Goal: Transaction & Acquisition: Purchase product/service

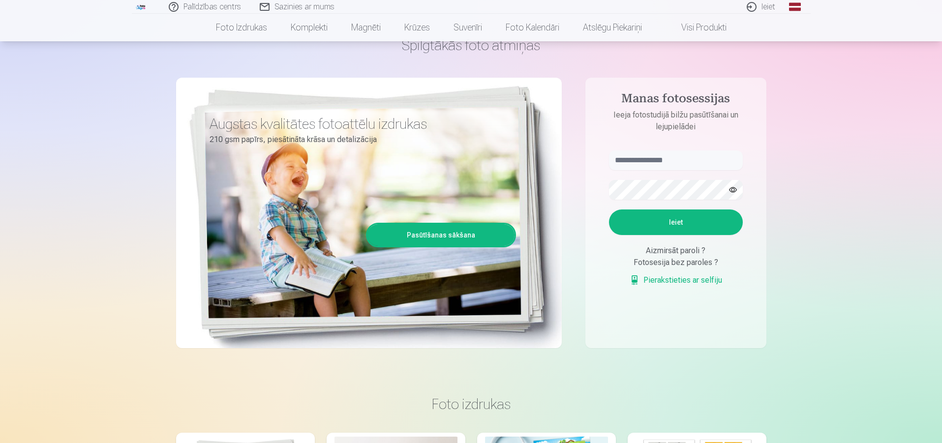
scroll to position [54, 0]
click at [677, 157] on input "text" at bounding box center [676, 161] width 134 height 20
type input "**********"
click at [737, 190] on button "button" at bounding box center [732, 190] width 19 height 19
click at [703, 221] on button "Ieiet" at bounding box center [676, 223] width 134 height 26
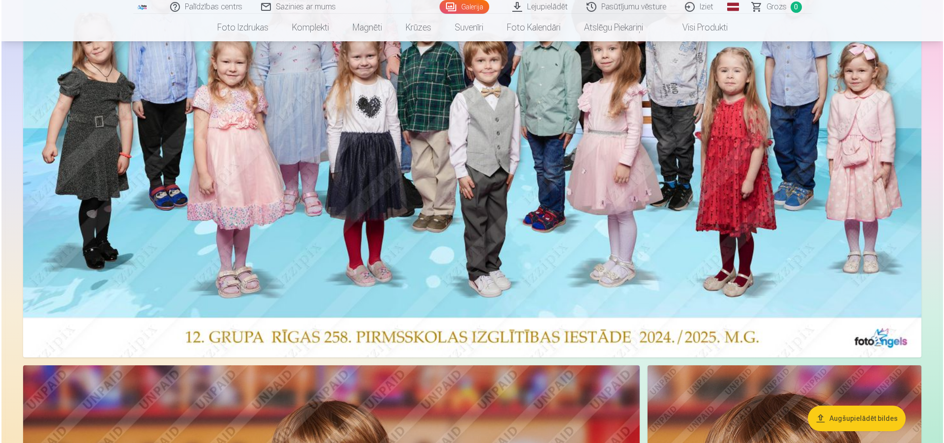
scroll to position [219, 0]
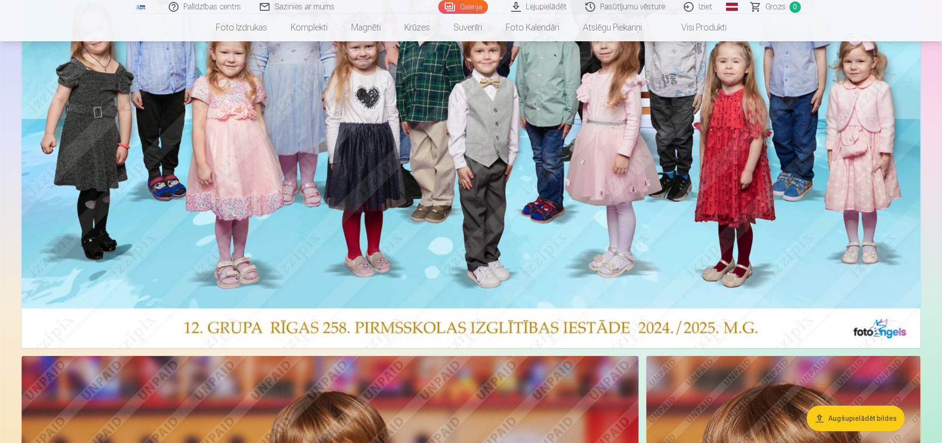
click at [512, 216] on img at bounding box center [471, 118] width 899 height 459
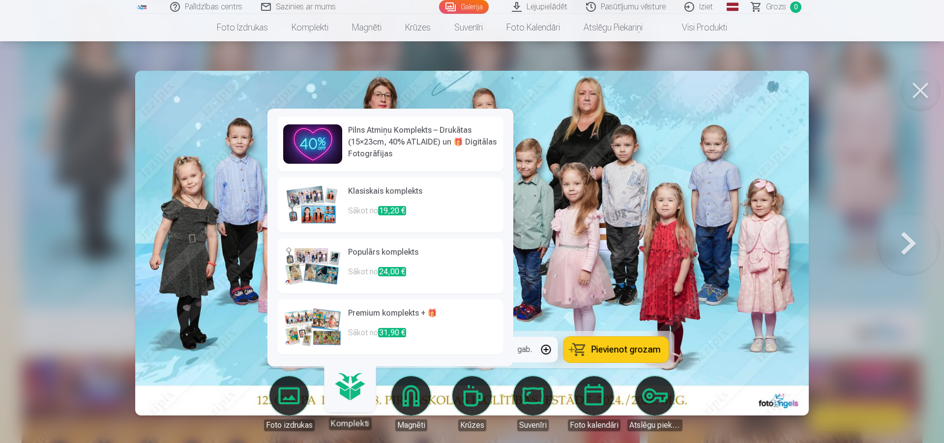
click at [310, 253] on img at bounding box center [312, 265] width 59 height 39
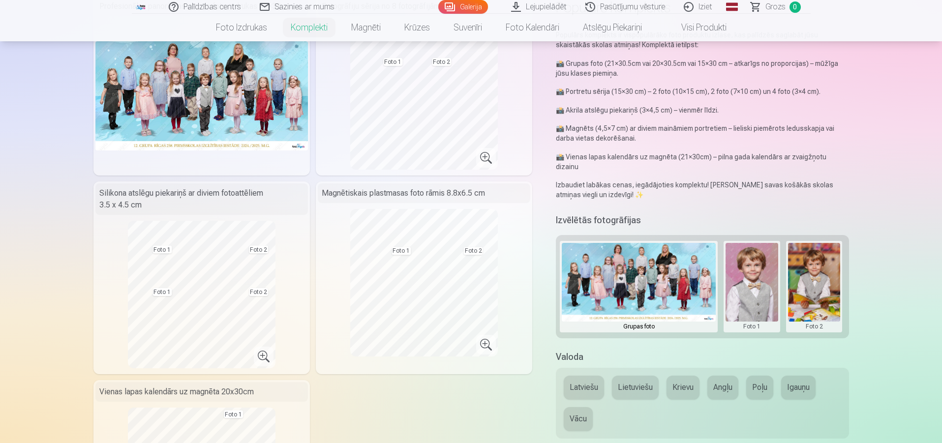
scroll to position [97, 0]
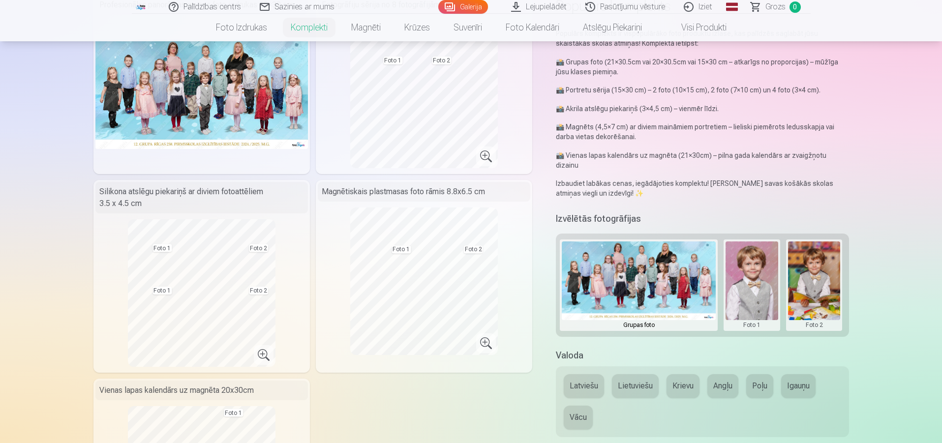
click at [688, 379] on button "Krievu" at bounding box center [682, 386] width 33 height 24
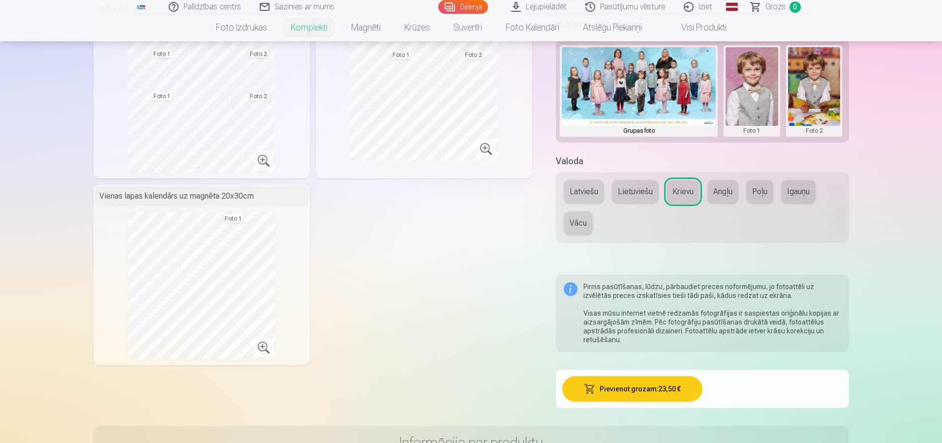
scroll to position [293, 0]
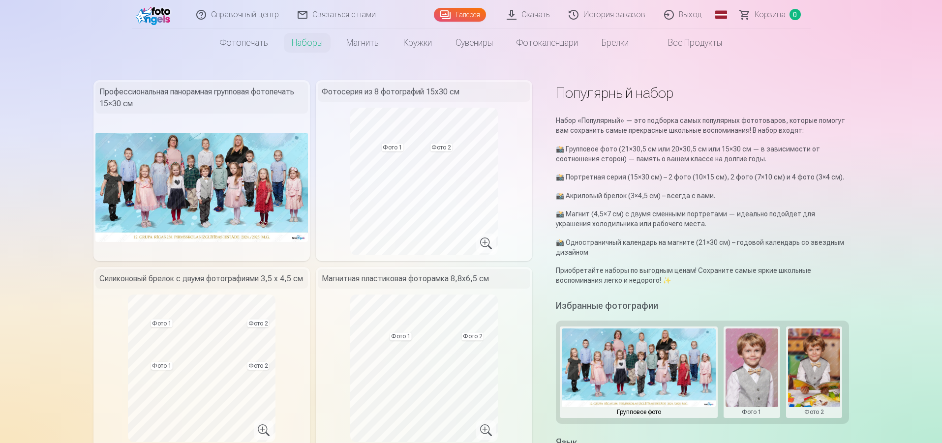
scroll to position [0, 0]
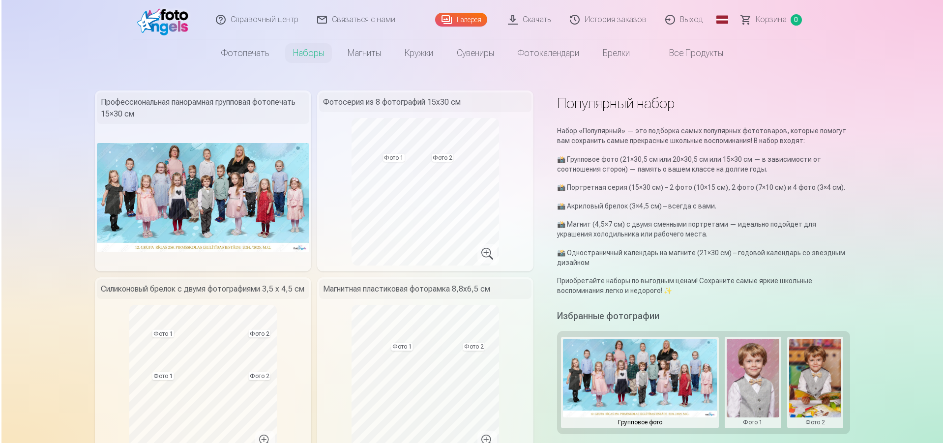
scroll to position [219, 0]
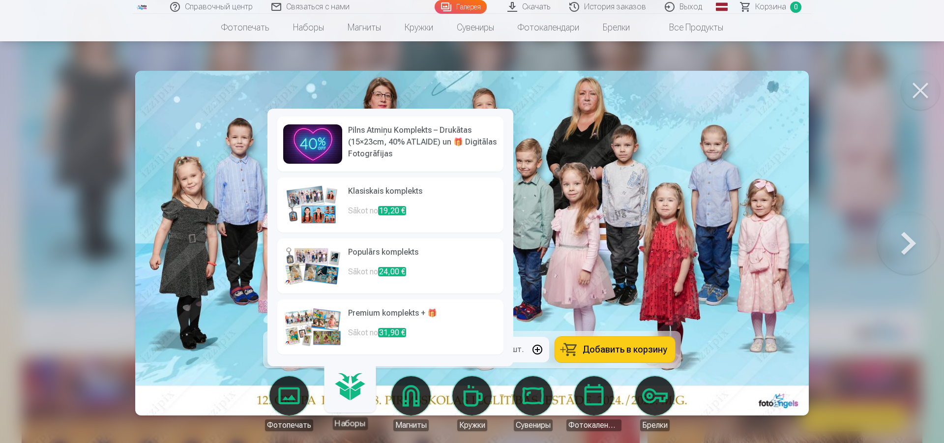
click at [343, 312] on link "Premium komplekts + 🎁 Sākot no 31,90 €" at bounding box center [390, 327] width 226 height 55
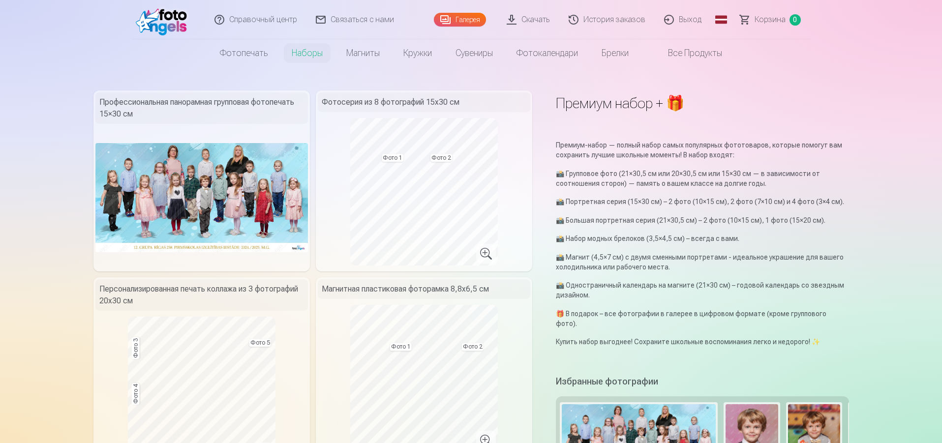
click at [718, 126] on div "Премиум набор + 🎁" at bounding box center [702, 108] width 293 height 36
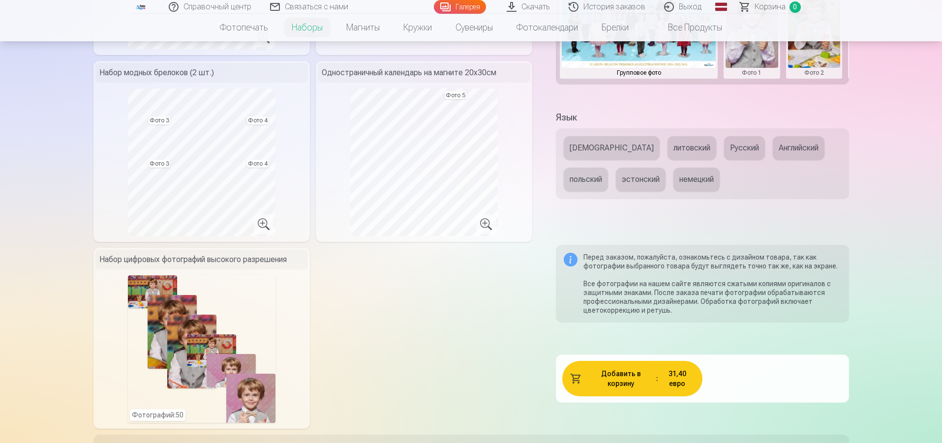
scroll to position [414, 0]
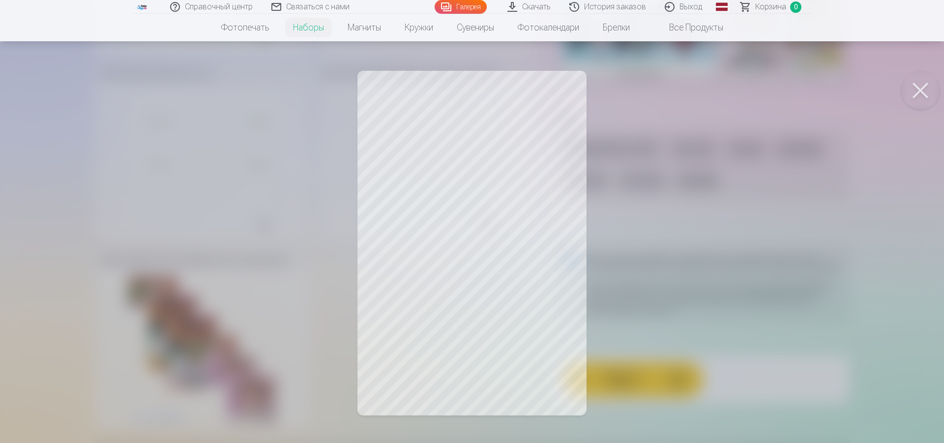
click at [488, 162] on div at bounding box center [472, 221] width 944 height 443
click at [929, 94] on button at bounding box center [920, 90] width 39 height 39
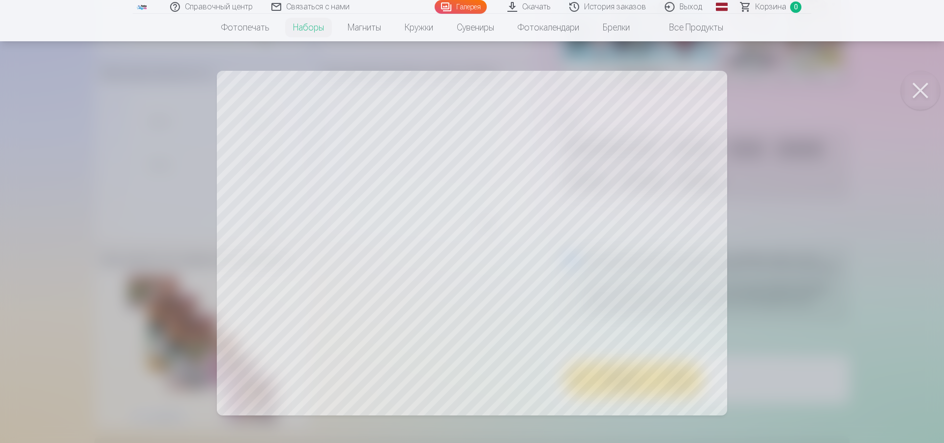
click at [277, 163] on div at bounding box center [472, 221] width 944 height 443
click at [924, 93] on button at bounding box center [920, 90] width 39 height 39
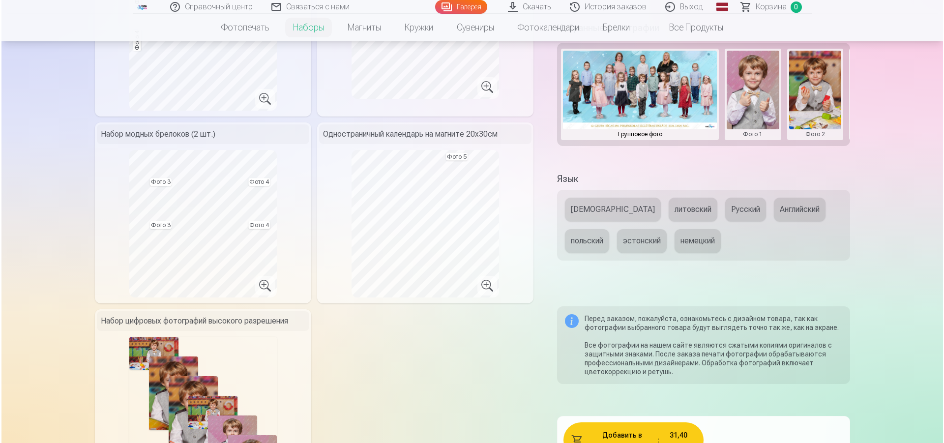
scroll to position [354, 0]
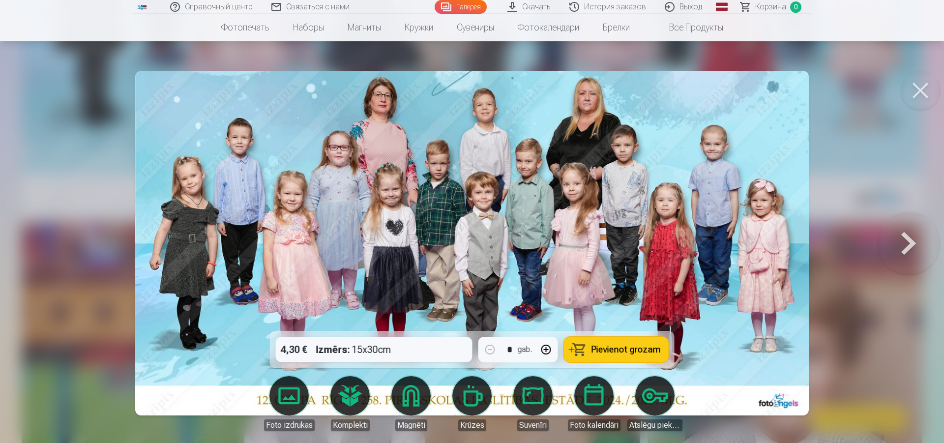
scroll to position [219, 0]
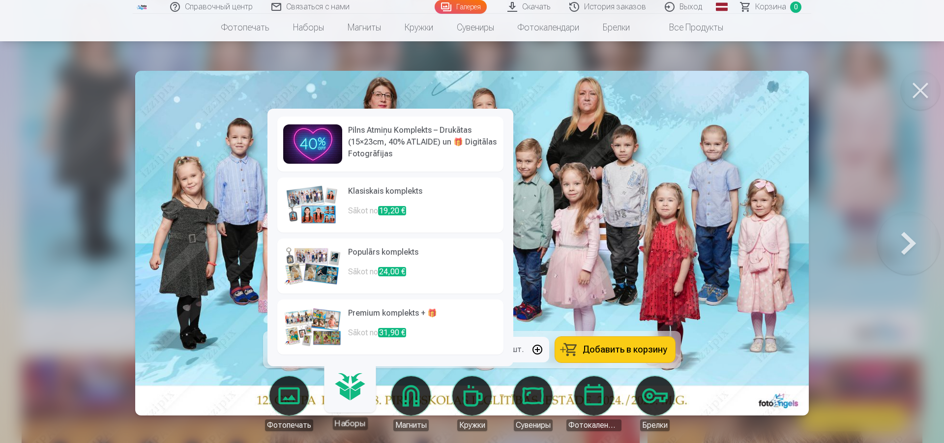
click at [381, 312] on h6 "Premium komplekts + 🎁" at bounding box center [423, 317] width 150 height 20
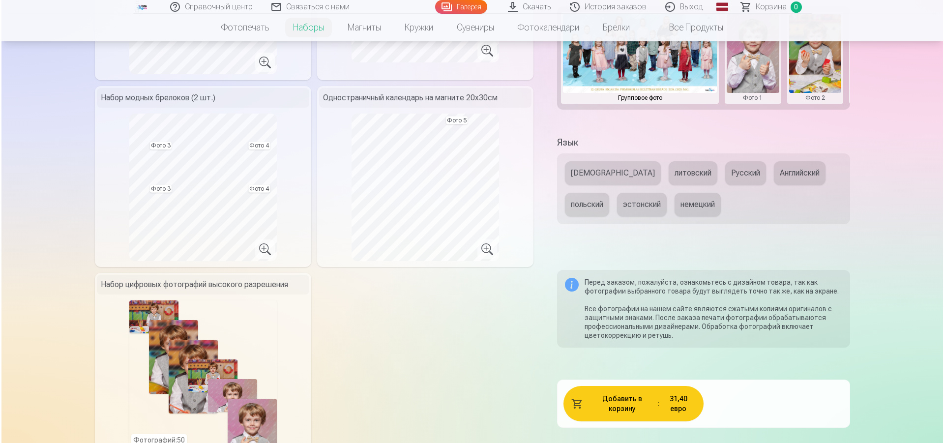
scroll to position [391, 0]
click at [223, 345] on div "Фотографий : 50" at bounding box center [202, 374] width 148 height 148
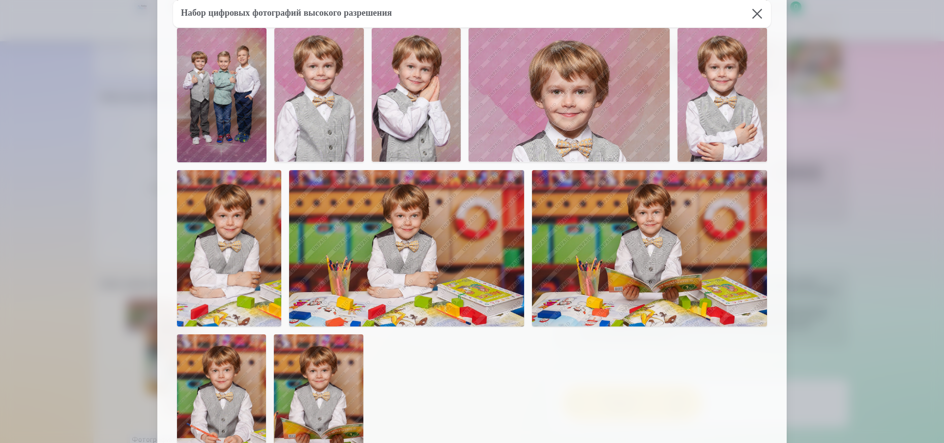
scroll to position [2377, 0]
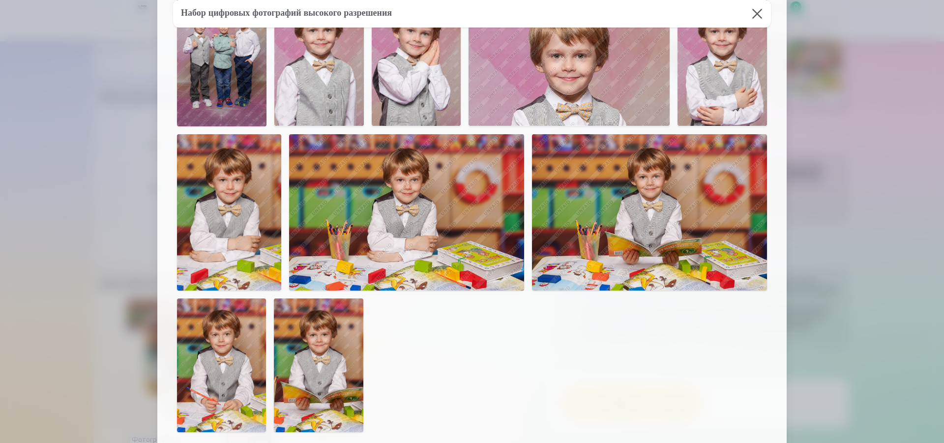
click at [193, 61] on img at bounding box center [222, 59] width 90 height 134
click at [197, 63] on img at bounding box center [222, 59] width 90 height 134
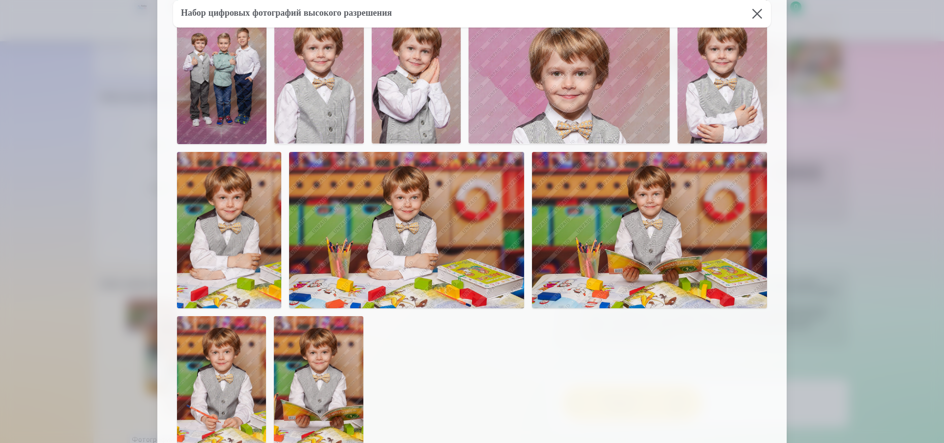
scroll to position [2358, 0]
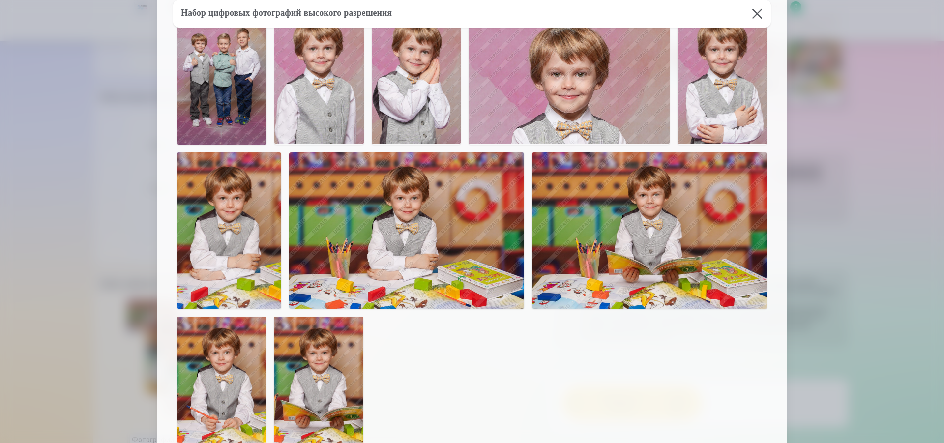
click at [311, 407] on img at bounding box center [318, 384] width 89 height 134
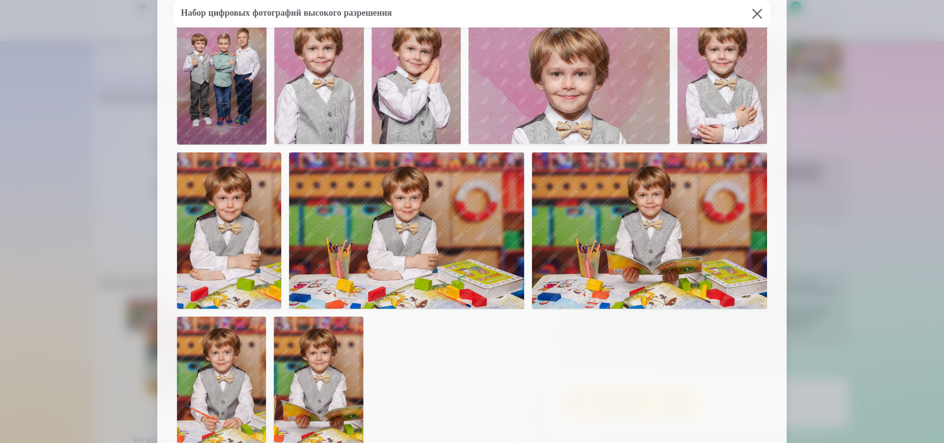
click at [311, 407] on img at bounding box center [318, 384] width 89 height 134
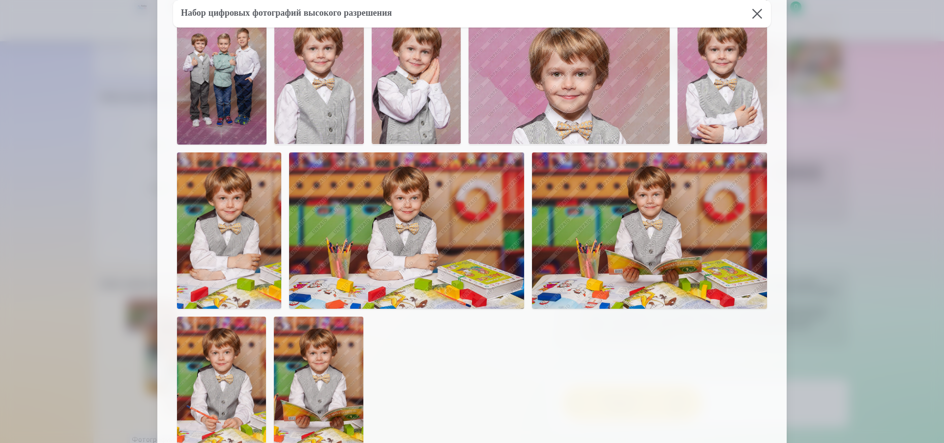
click at [311, 407] on img at bounding box center [318, 384] width 89 height 134
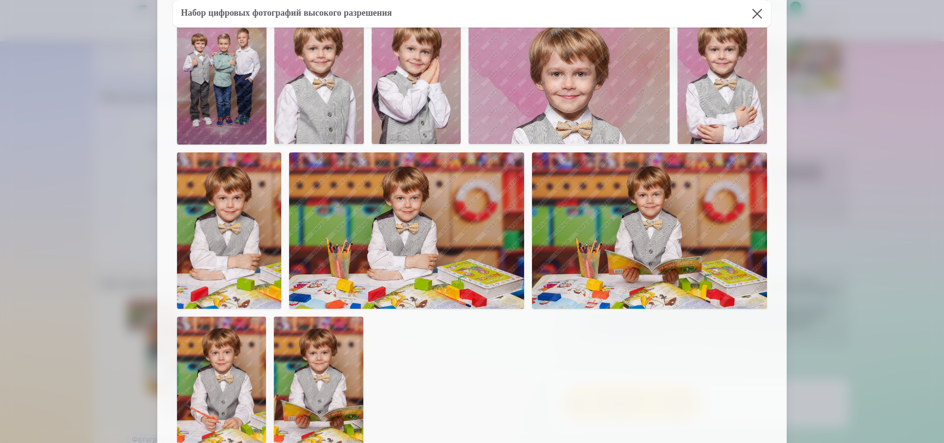
click at [311, 407] on img at bounding box center [318, 384] width 89 height 134
click at [340, 248] on img at bounding box center [406, 230] width 235 height 156
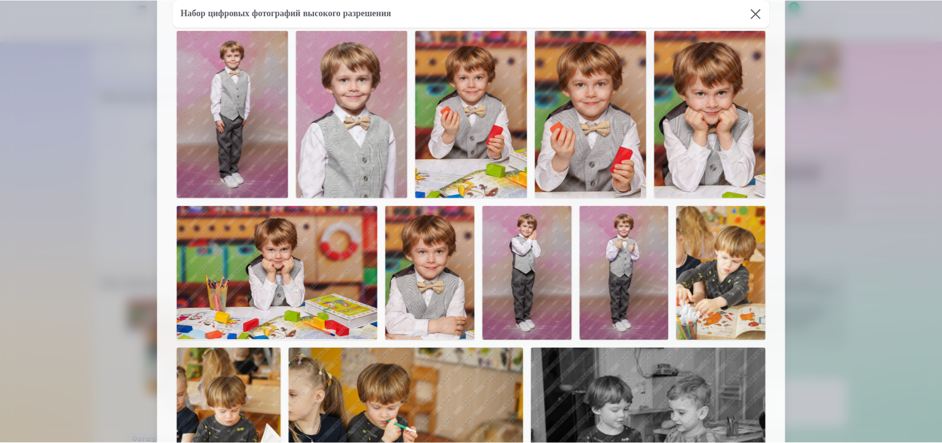
scroll to position [424, 0]
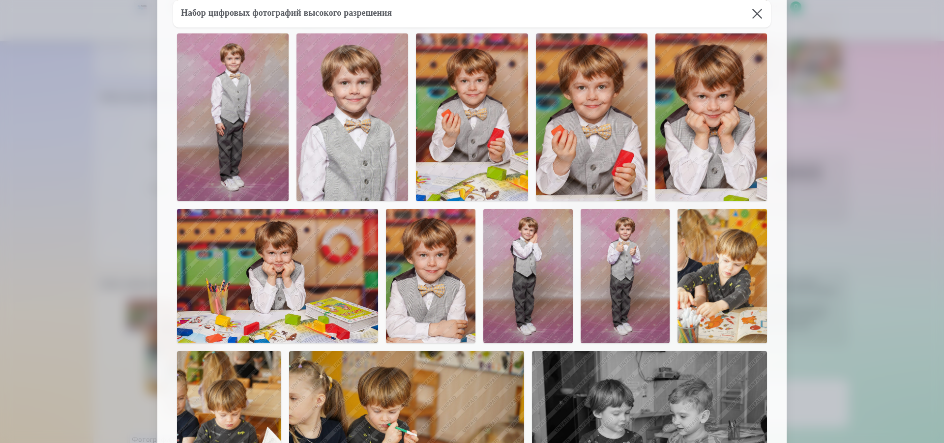
click at [747, 19] on button at bounding box center [758, 14] width 28 height 28
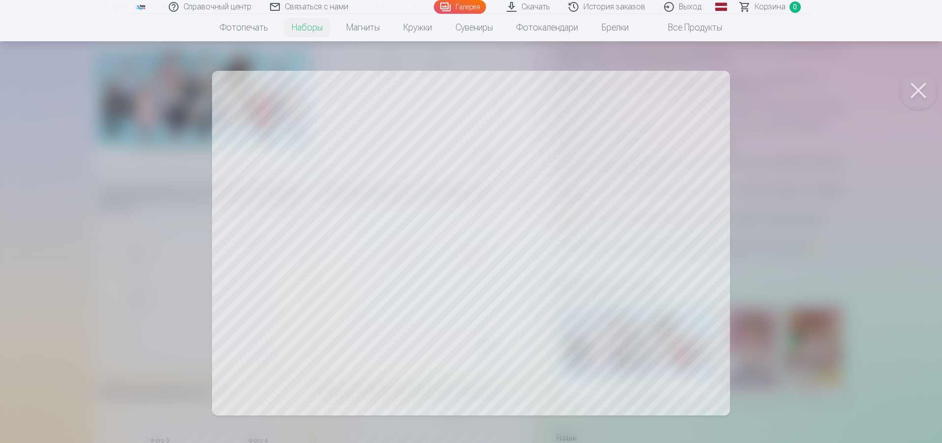
scroll to position [161, 0]
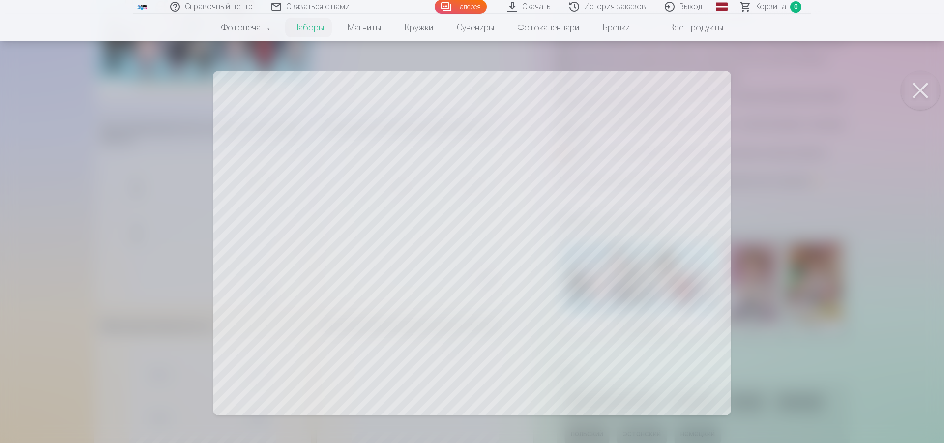
click at [939, 79] on div at bounding box center [472, 221] width 944 height 443
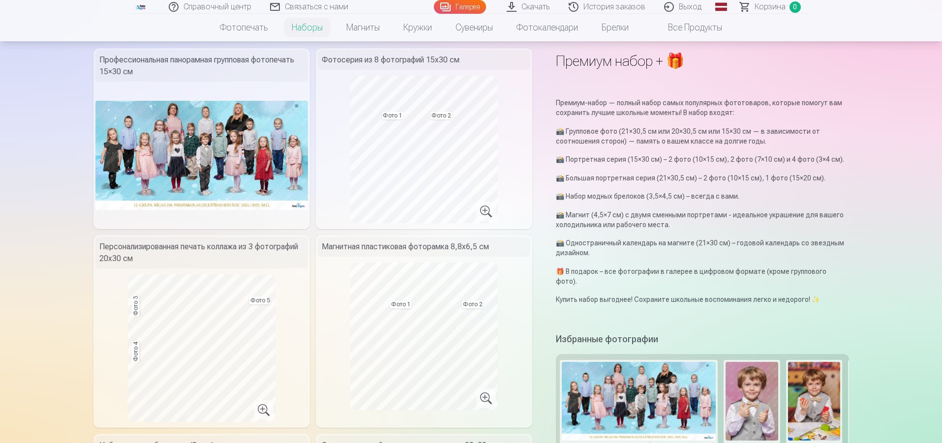
scroll to position [23, 0]
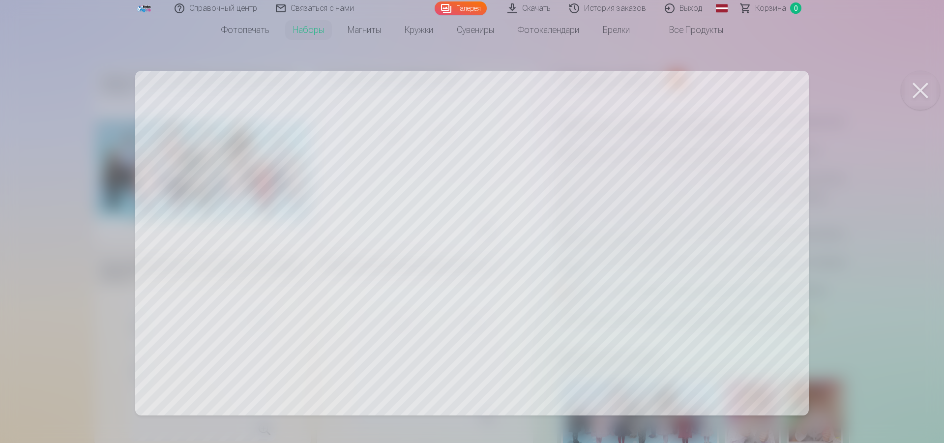
click at [939, 116] on div at bounding box center [472, 221] width 944 height 443
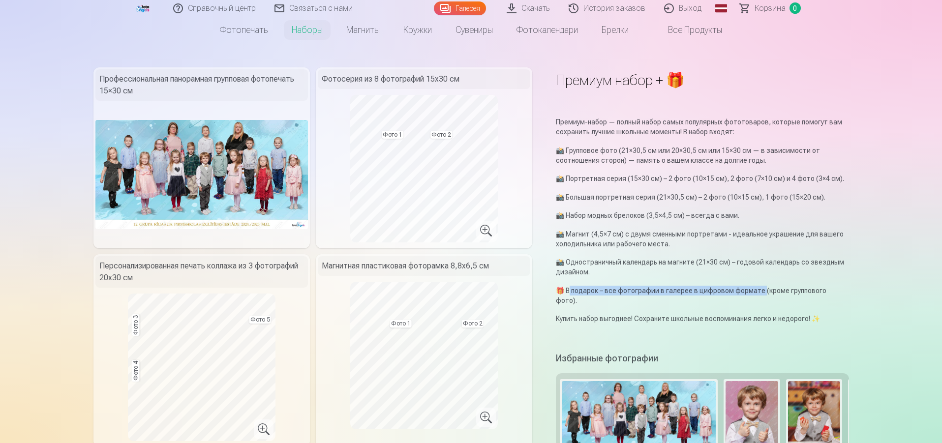
drag, startPoint x: 571, startPoint y: 295, endPoint x: 761, endPoint y: 295, distance: 190.3
click at [761, 295] on font "🎁 В подарок – все фотографии в галерее в цифровом формате (кроме группового фот…" at bounding box center [691, 296] width 271 height 18
drag, startPoint x: 551, startPoint y: 288, endPoint x: 759, endPoint y: 291, distance: 208.1
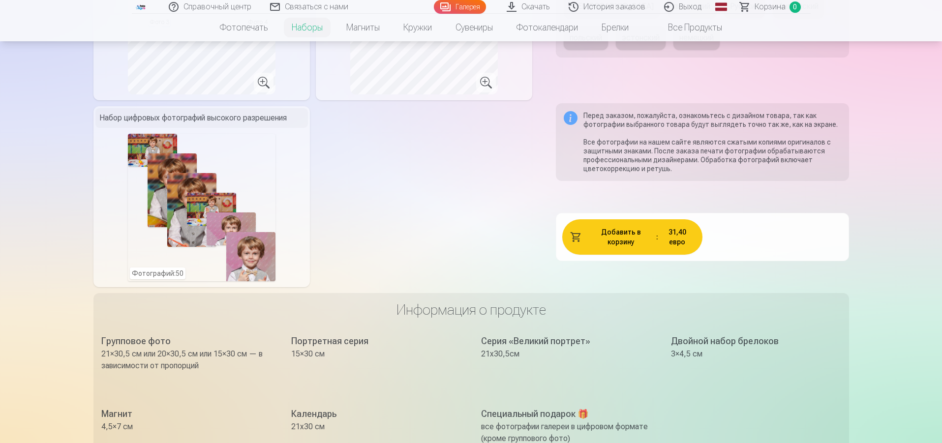
scroll to position [663, 0]
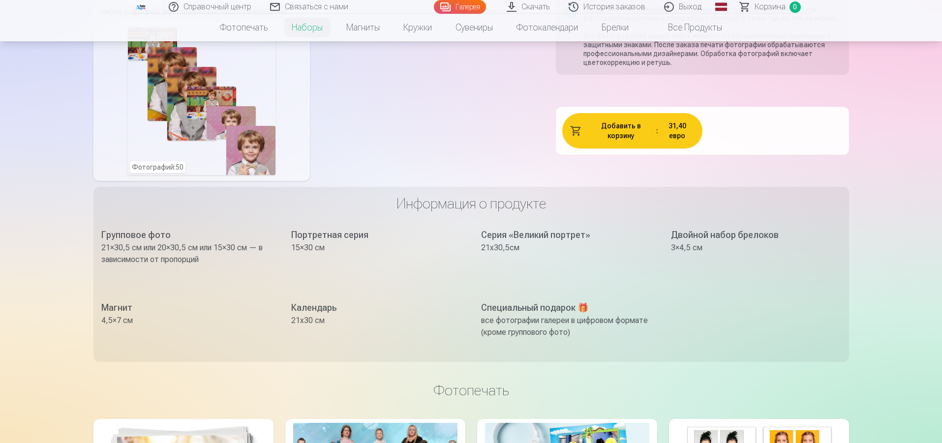
click at [639, 135] on font "Добавить в корзину" at bounding box center [621, 131] width 40 height 18
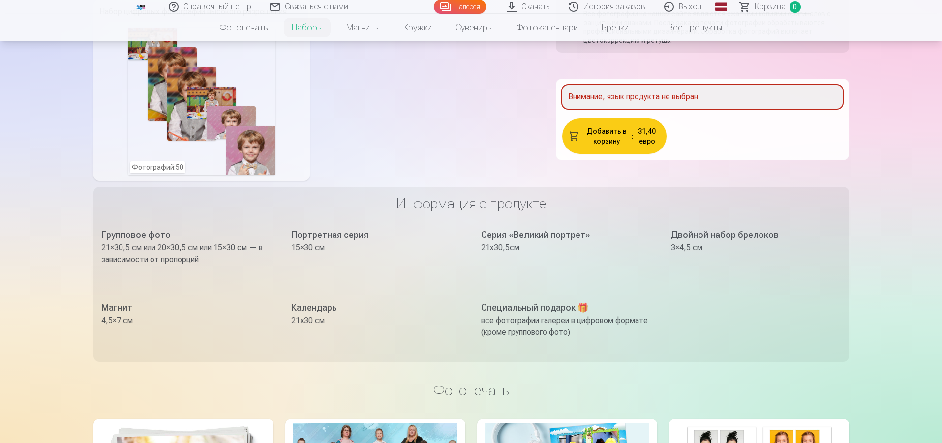
click at [666, 99] on font "Внимание, язык продукта не выбран" at bounding box center [633, 96] width 130 height 9
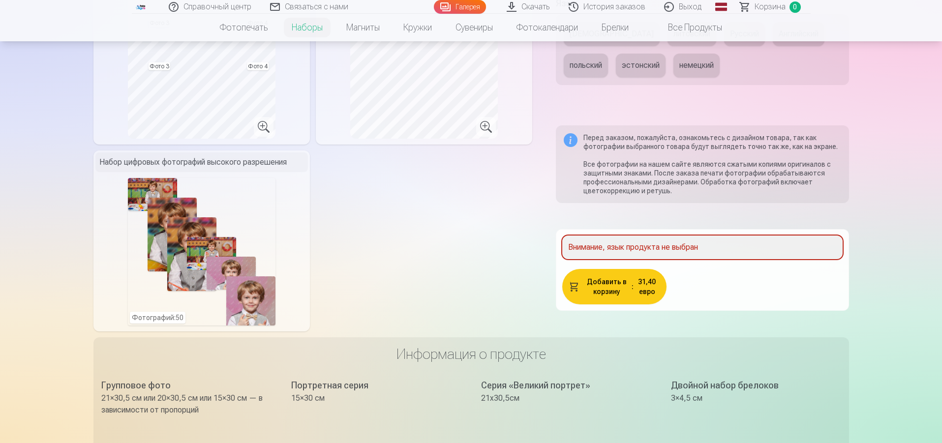
scroll to position [501, 0]
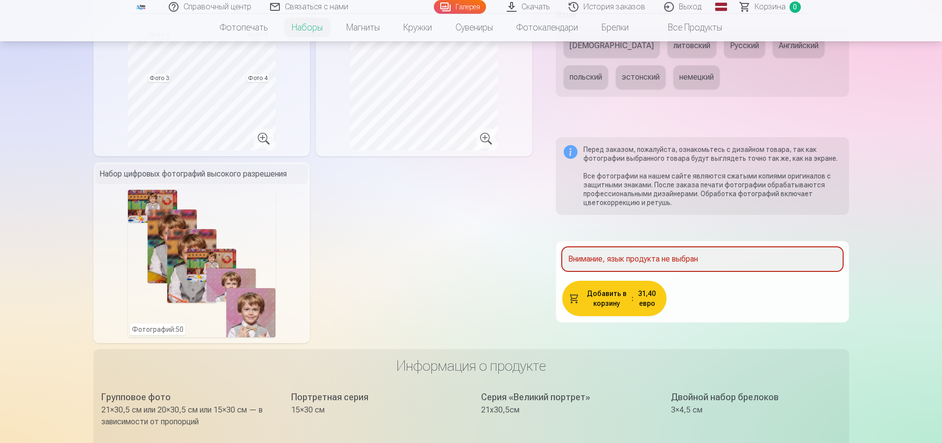
click at [638, 259] on font "Внимание, язык продукта не выбран" at bounding box center [633, 258] width 130 height 9
click at [666, 154] on font "Перед заказом, пожалуйста, ознакомьтесь с дизайном товара, так как фотографии в…" at bounding box center [710, 154] width 254 height 17
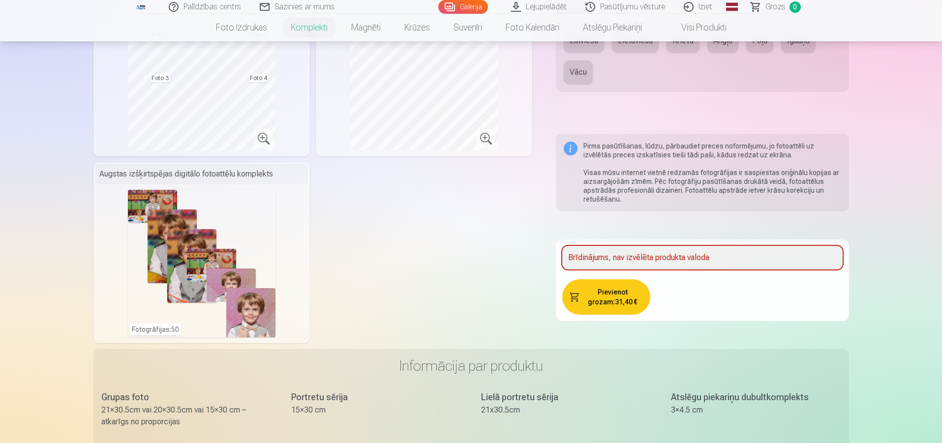
click at [646, 262] on div "Brīdinājums, nav izvēlēta produkta valoda" at bounding box center [702, 258] width 280 height 24
click at [622, 291] on button "Pievienot grozam : 31,40 €" at bounding box center [606, 296] width 88 height 35
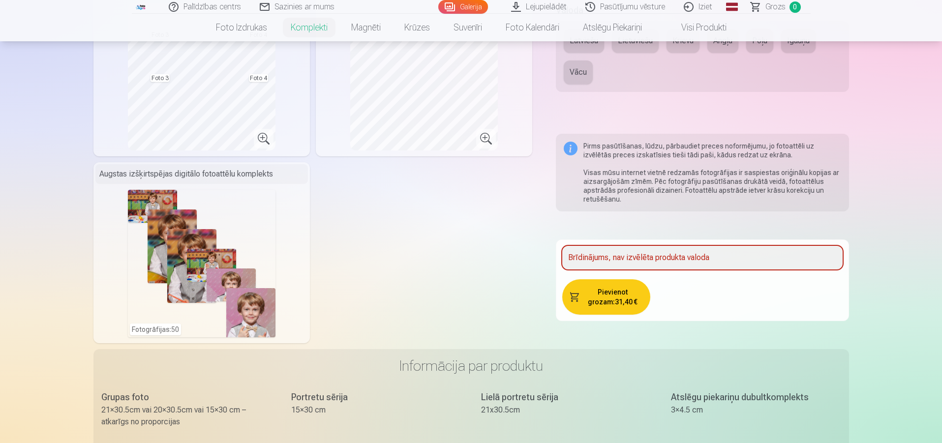
click at [622, 291] on button "Pievienot grozam : 31,40 €" at bounding box center [606, 296] width 88 height 35
click at [772, 7] on span "Grozs" at bounding box center [775, 7] width 20 height 12
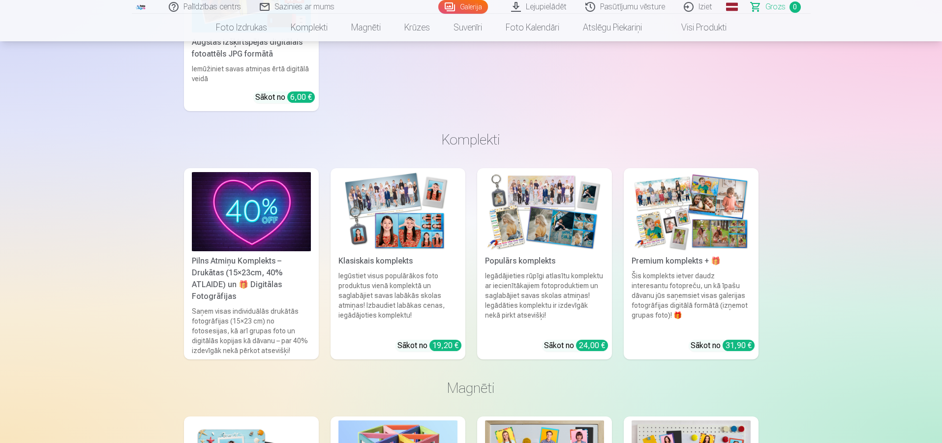
scroll to position [568, 0]
click at [741, 327] on div "Šis komplekts ietver daudz interesantu fotopreču, un kā īpašu dāvanu jūs saņems…" at bounding box center [691, 301] width 127 height 61
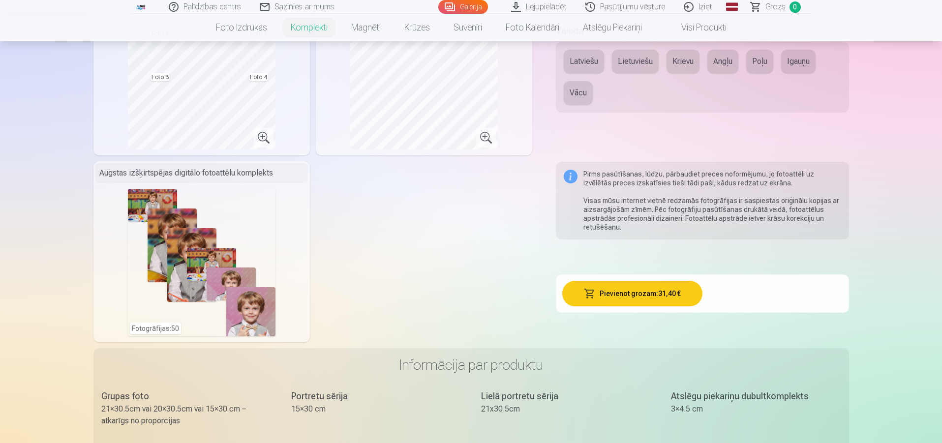
scroll to position [524, 0]
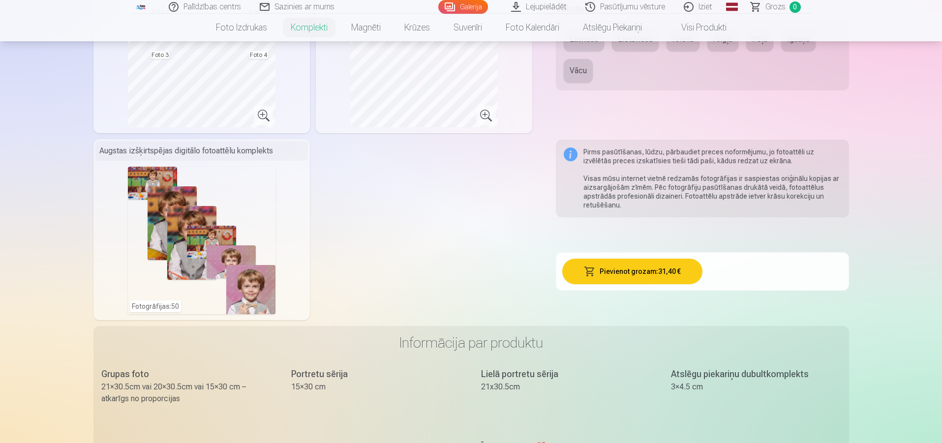
click at [585, 275] on button "Pievienot grozam : 31,40 €" at bounding box center [632, 272] width 140 height 26
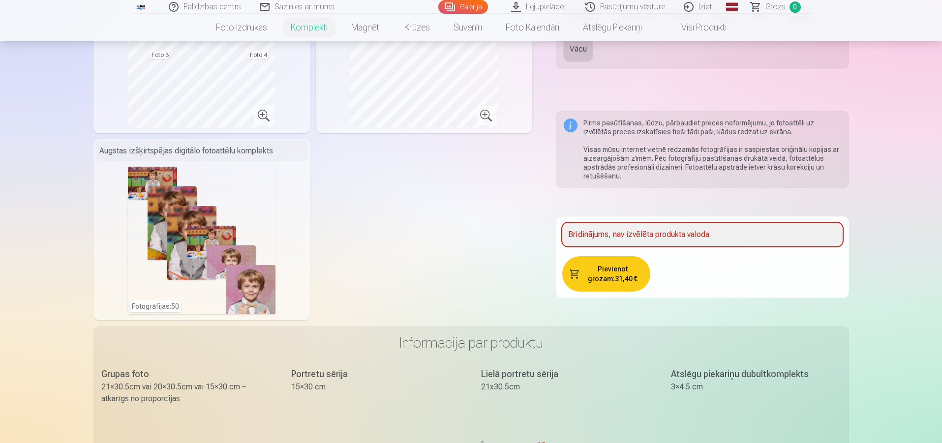
click at [621, 242] on div "Brīdinājums, nav izvēlēta produkta valoda" at bounding box center [702, 235] width 280 height 24
drag, startPoint x: 697, startPoint y: 238, endPoint x: 572, endPoint y: 233, distance: 126.0
click at [585, 233] on div "Brīdinājums, nav izvēlēta produkta valoda" at bounding box center [702, 235] width 280 height 24
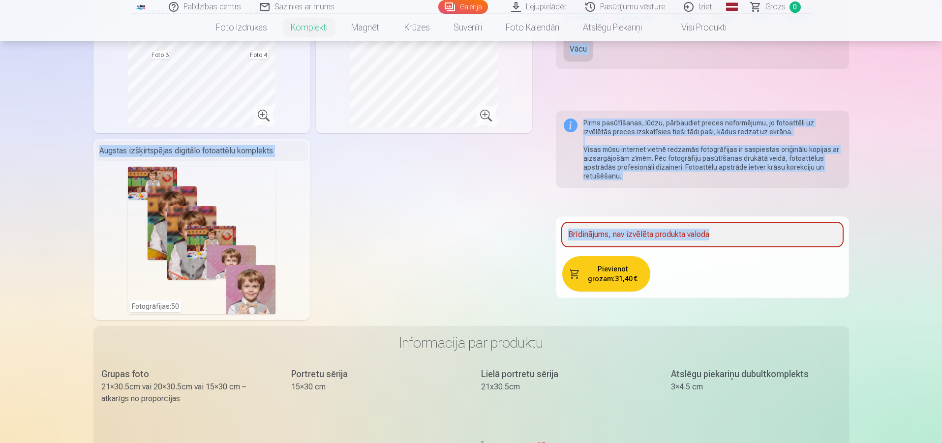
drag, startPoint x: 723, startPoint y: 232, endPoint x: 529, endPoint y: 254, distance: 196.0
click at [529, 254] on div "Premium komplekts + 🎁 Premium komplekts – pilns populārāko fotopreču komplekts,…" at bounding box center [470, 34] width 755 height 934
click at [753, 238] on div "Brīdinājums, nav izvēlēta produkta valoda" at bounding box center [702, 235] width 280 height 24
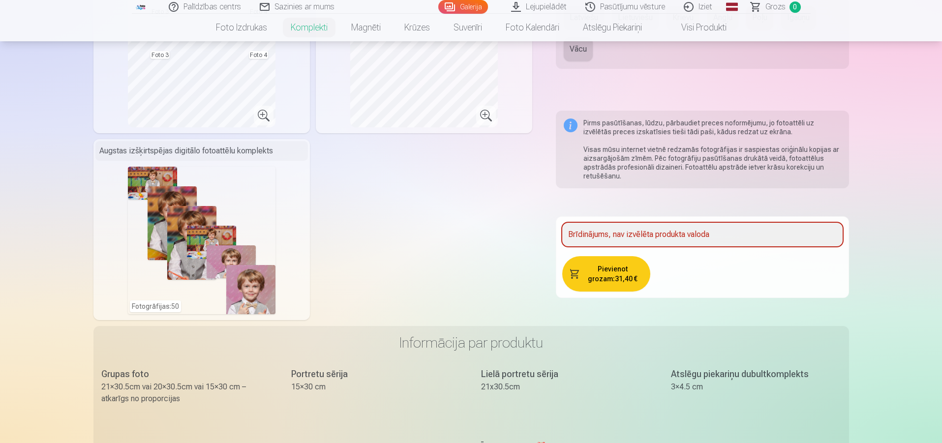
click at [700, 238] on div "Brīdinājums, nav izvēlēta produkta valoda" at bounding box center [702, 235] width 280 height 24
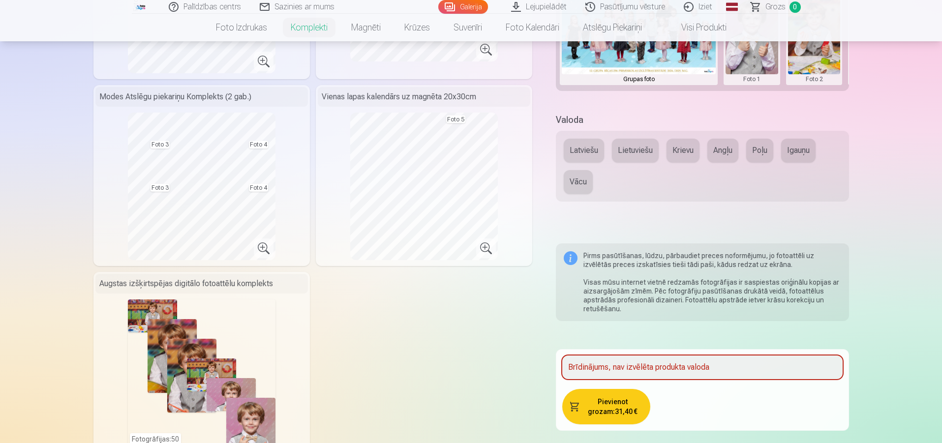
scroll to position [385, 0]
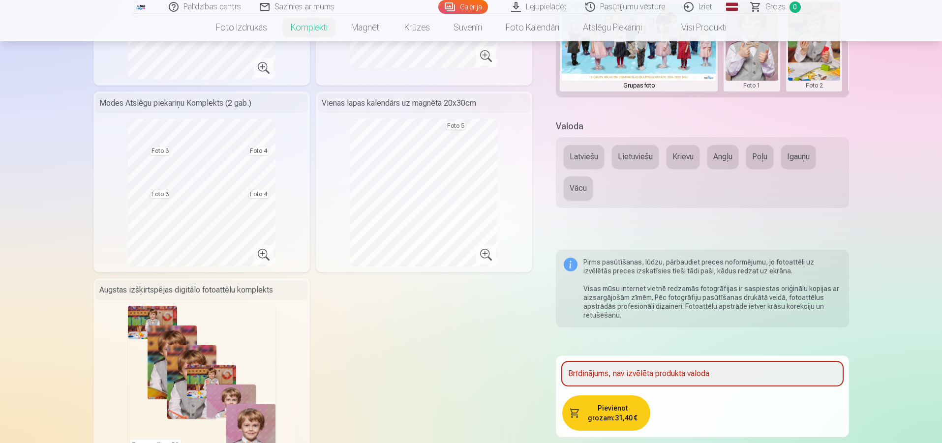
click at [633, 156] on button "Lietuviešu" at bounding box center [635, 157] width 47 height 24
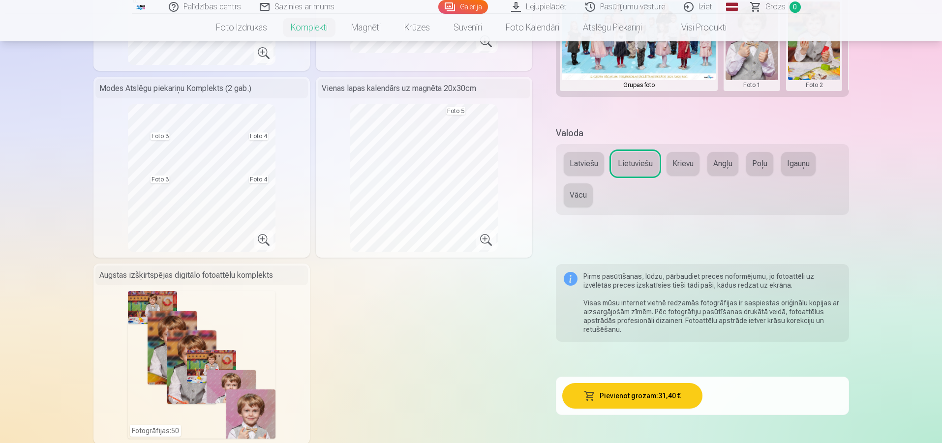
click at [687, 170] on button "Krievu" at bounding box center [682, 164] width 33 height 24
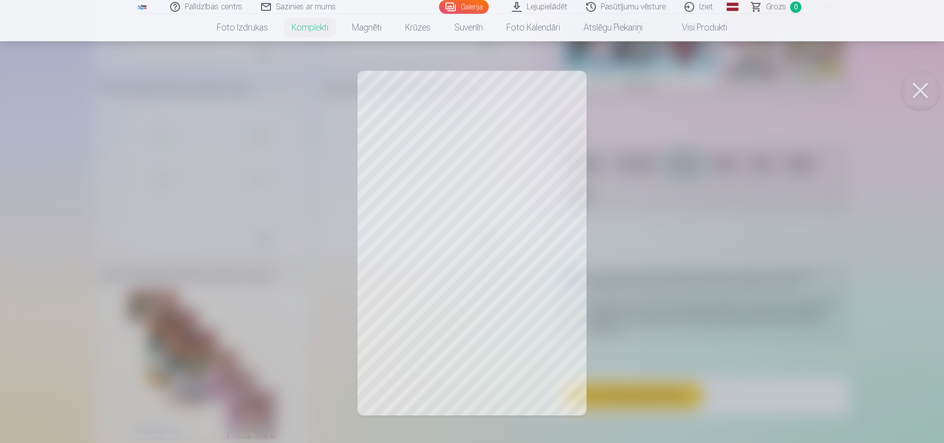
click at [916, 94] on button at bounding box center [920, 90] width 39 height 39
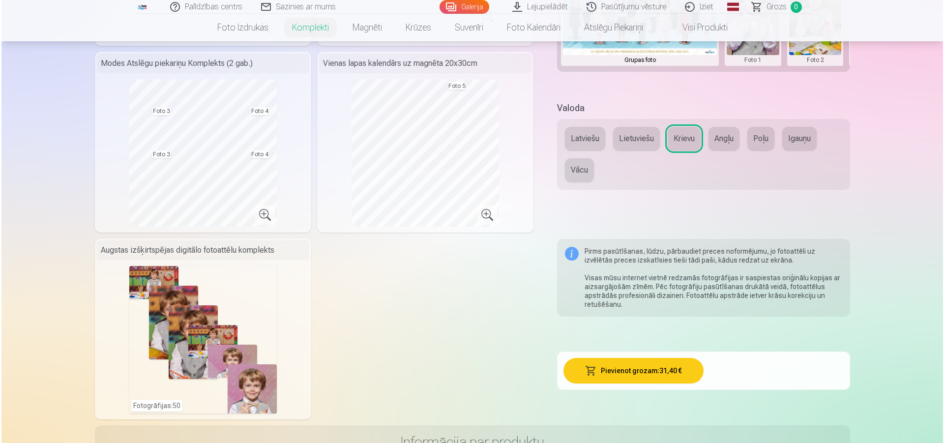
scroll to position [426, 0]
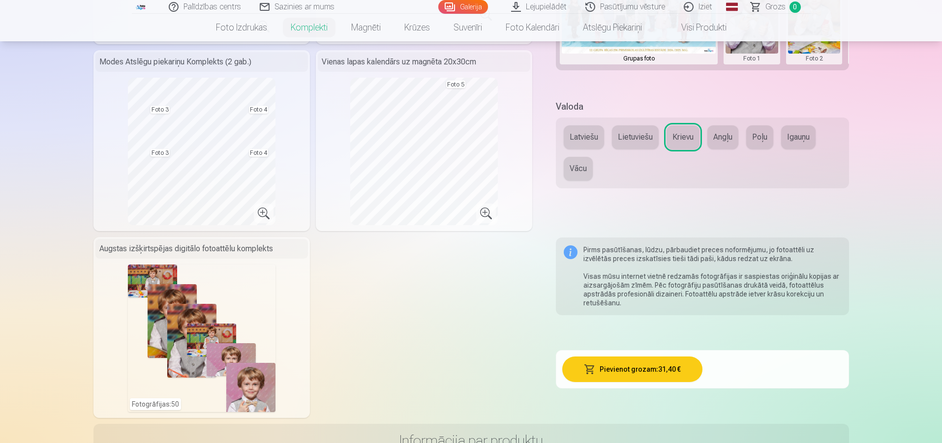
click at [678, 383] on div "Pievienot grozam : 31,40 €" at bounding box center [702, 369] width 293 height 38
click at [671, 369] on button "Pievienot grozam : 31,40 €" at bounding box center [632, 370] width 140 height 26
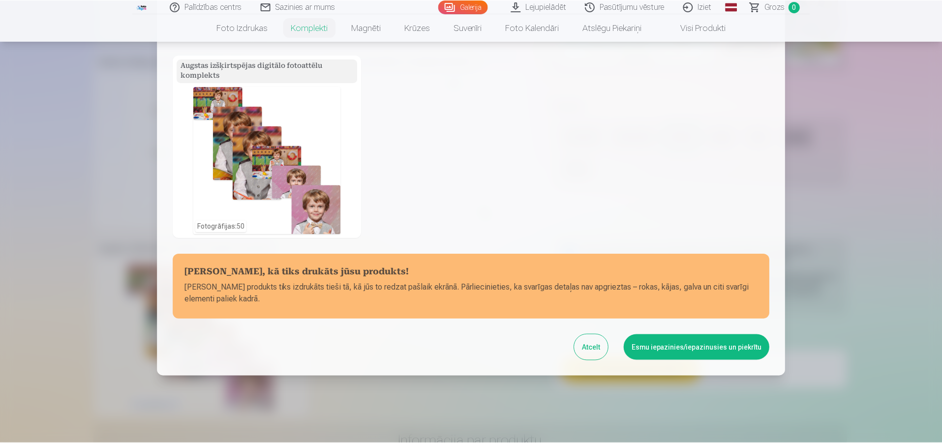
scroll to position [319, 0]
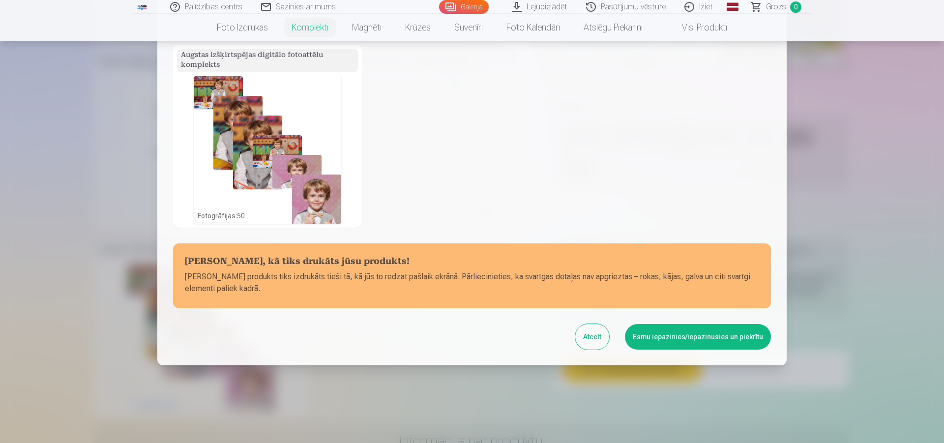
click at [659, 329] on button "Esmu iepazinies/iepazinusies un piekrītu" at bounding box center [698, 337] width 146 height 26
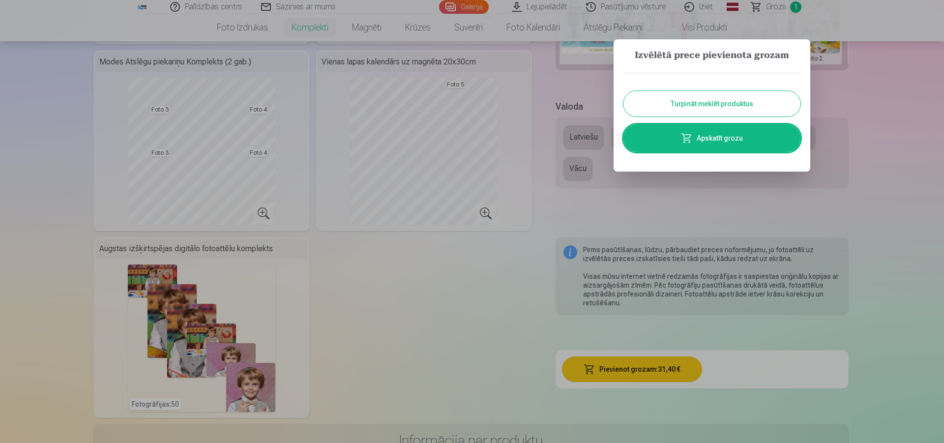
click at [730, 145] on link "Apskatīt grozu" at bounding box center [712, 138] width 177 height 28
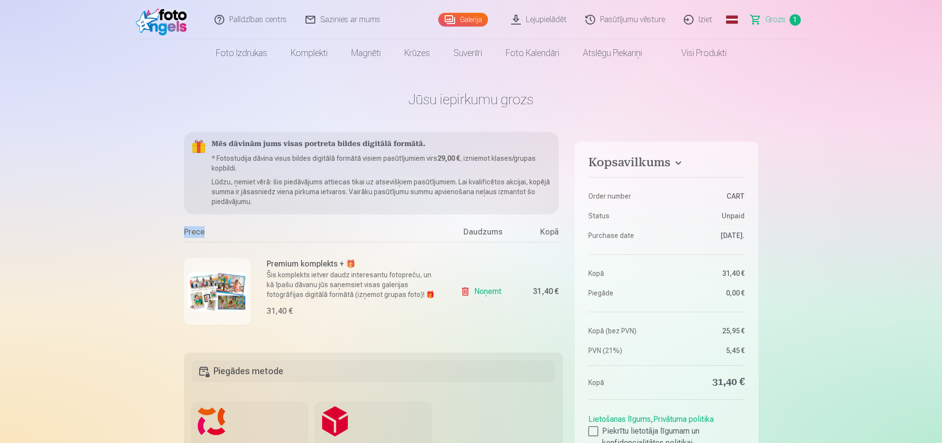
drag, startPoint x: 122, startPoint y: 231, endPoint x: 298, endPoint y: 241, distance: 176.4
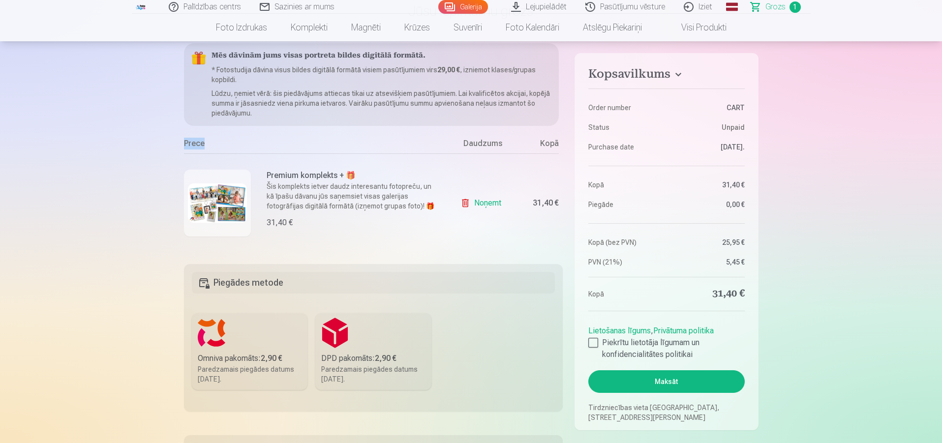
scroll to position [89, 0]
click at [586, 340] on aside "Kopsavilkums Order number CART Status Unpaid Purchase date [DATE]. Kopā 31,40 €…" at bounding box center [665, 241] width 183 height 377
click at [592, 345] on div at bounding box center [593, 342] width 10 height 10
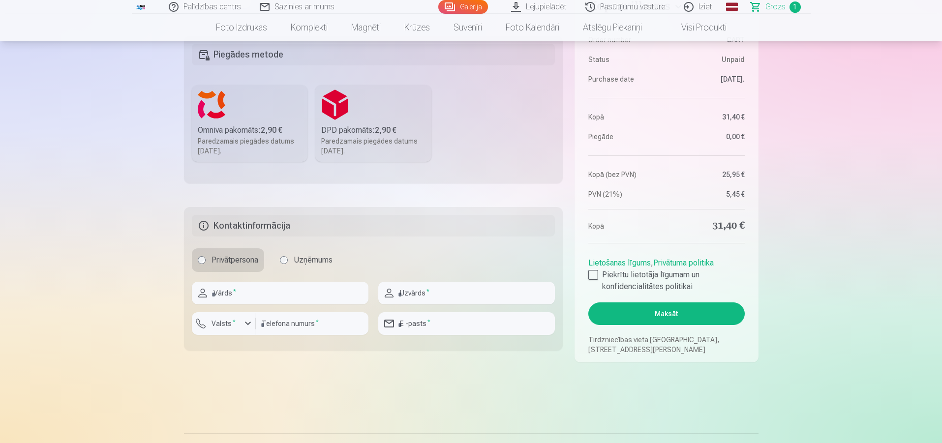
scroll to position [336, 0]
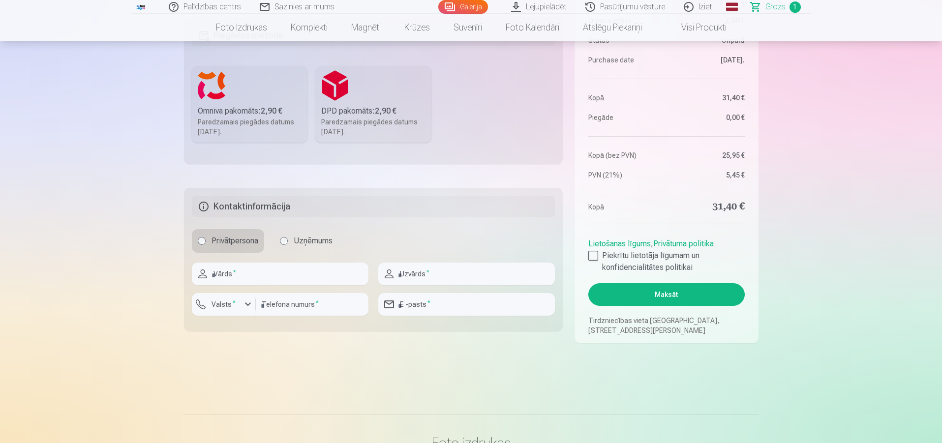
click at [614, 300] on button "Maksāt" at bounding box center [666, 294] width 156 height 23
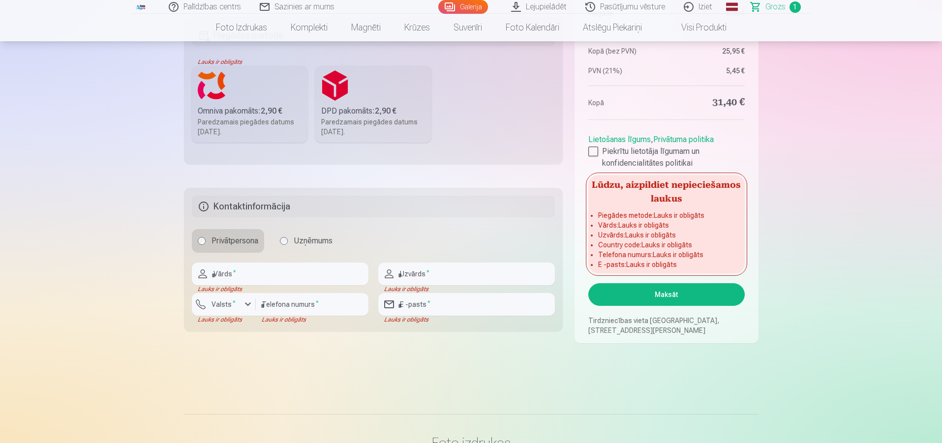
click at [392, 273] on div "Uzvārds *" at bounding box center [466, 274] width 177 height 23
click at [267, 314] on input "number" at bounding box center [312, 304] width 113 height 23
click at [241, 312] on button "Valsts *" at bounding box center [224, 304] width 64 height 23
click at [251, 333] on li "+371 Latvija" at bounding box center [235, 328] width 70 height 20
click at [235, 283] on input "text" at bounding box center [280, 274] width 177 height 23
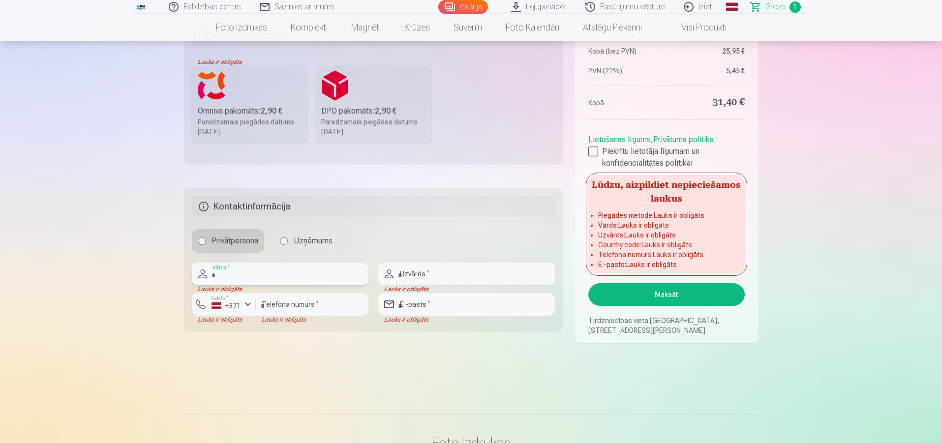
type input "********"
type input "**********"
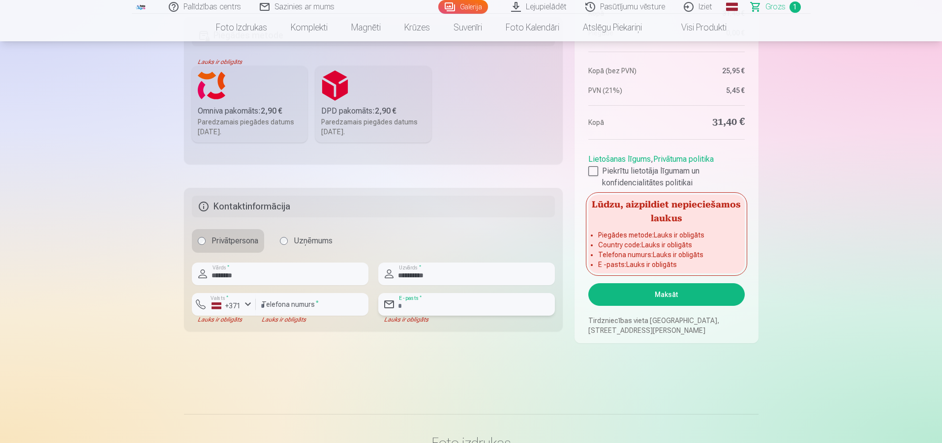
click at [445, 312] on input "email" at bounding box center [466, 304] width 177 height 23
type input "*"
click at [300, 301] on input "number" at bounding box center [312, 303] width 113 height 23
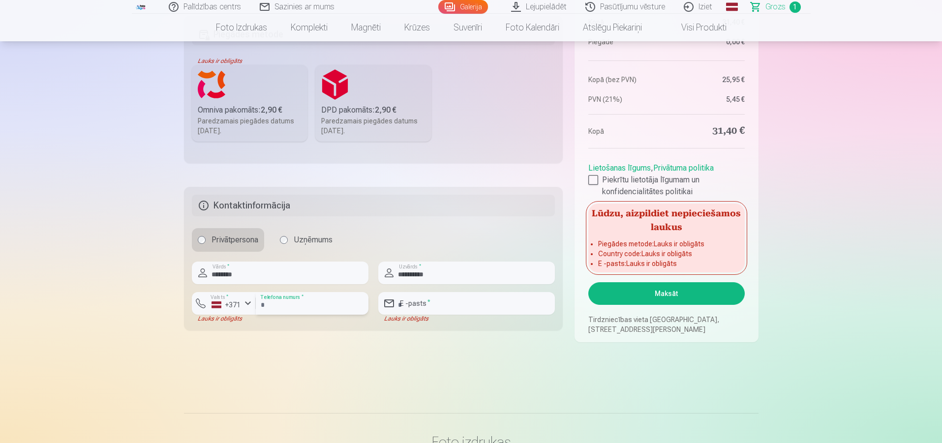
type input "********"
click at [426, 307] on input "email" at bounding box center [466, 303] width 177 height 23
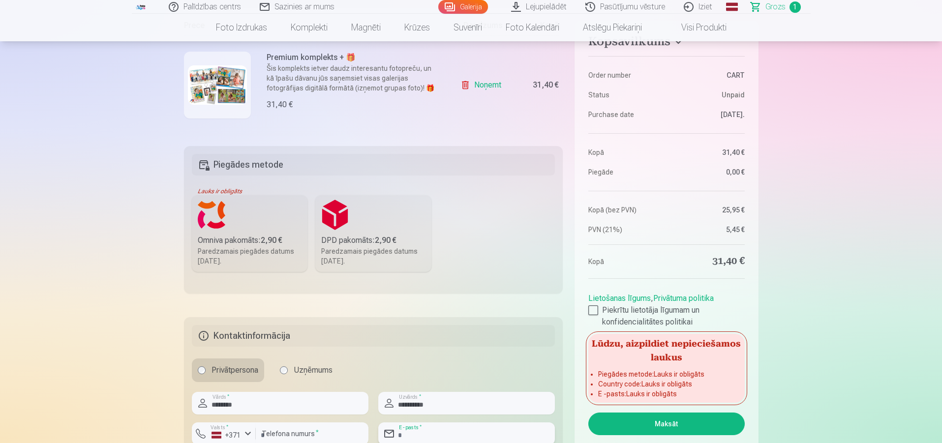
scroll to position [223, 0]
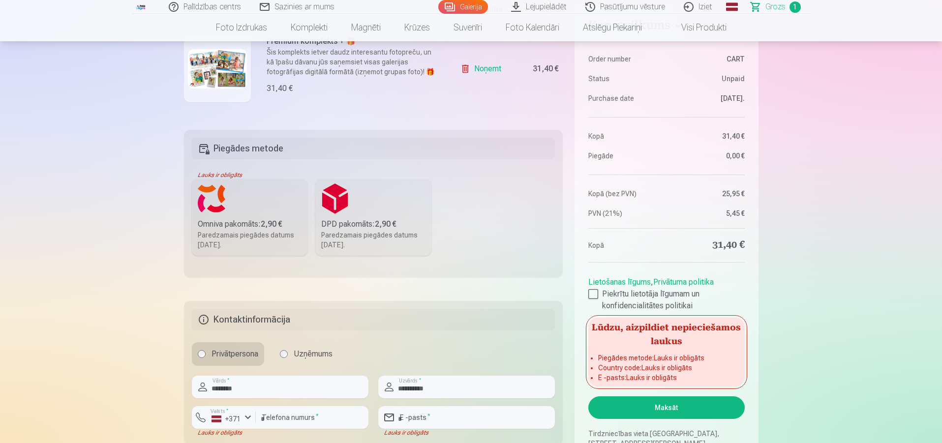
click at [248, 223] on div "Omniva pakomāts : 2,90 €" at bounding box center [250, 224] width 104 height 12
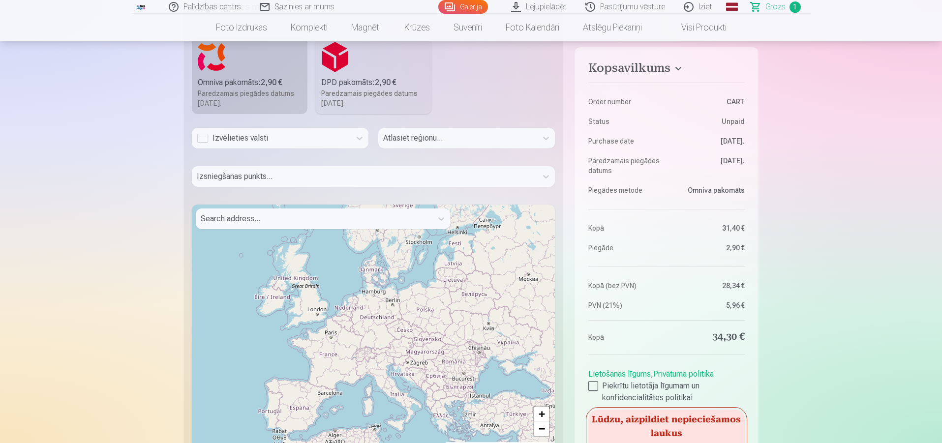
scroll to position [0, 0]
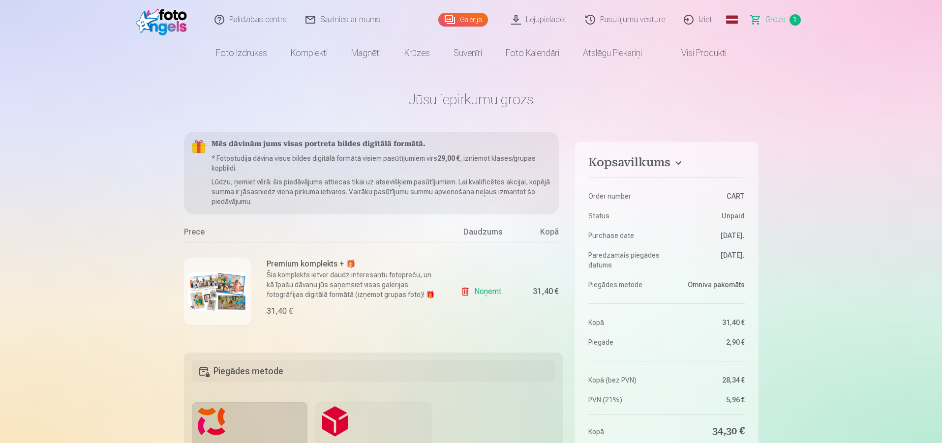
click at [731, 21] on link "Global" at bounding box center [732, 19] width 20 height 39
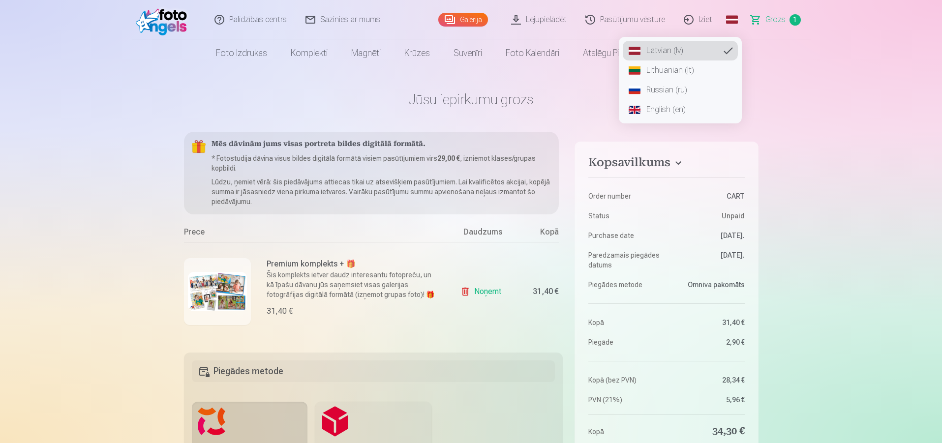
click at [670, 95] on link "Russian (ru)" at bounding box center [680, 90] width 115 height 20
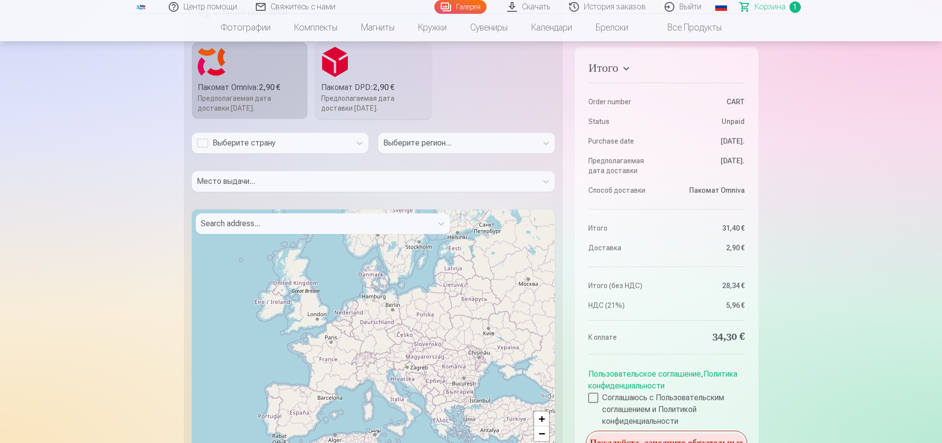
scroll to position [365, 0]
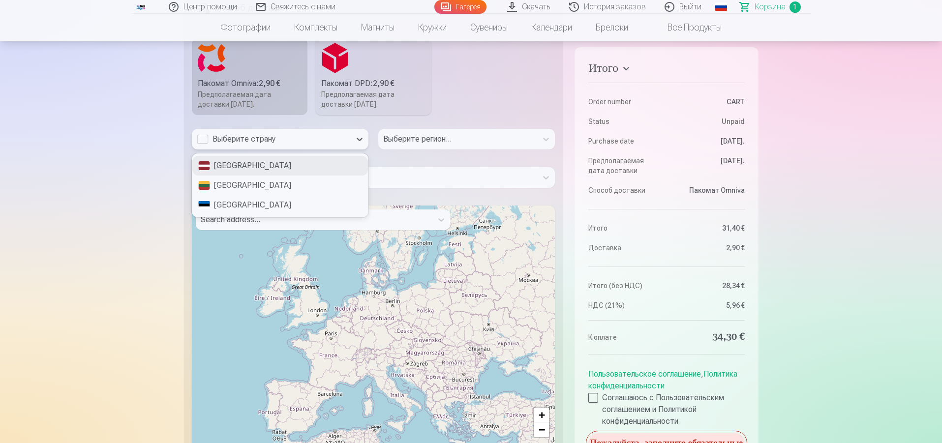
click at [349, 148] on div "Выберите страну" at bounding box center [271, 139] width 159 height 21
click at [303, 168] on div "[GEOGRAPHIC_DATA]" at bounding box center [280, 166] width 176 height 20
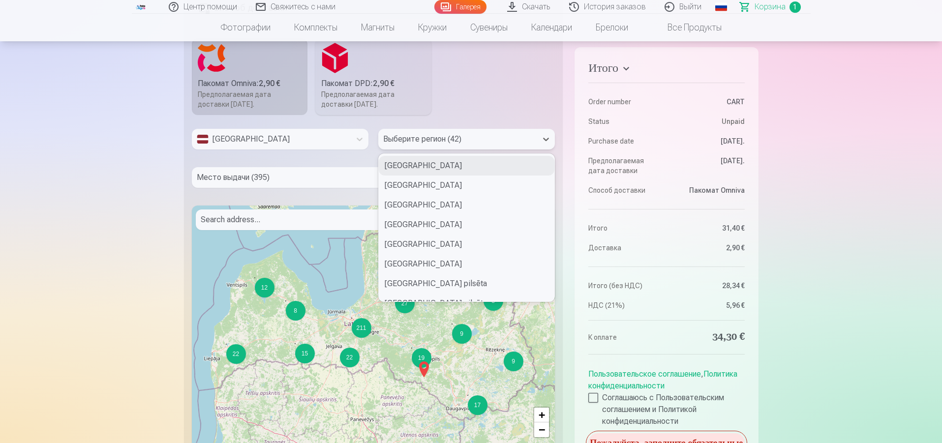
click at [497, 140] on div at bounding box center [457, 139] width 149 height 14
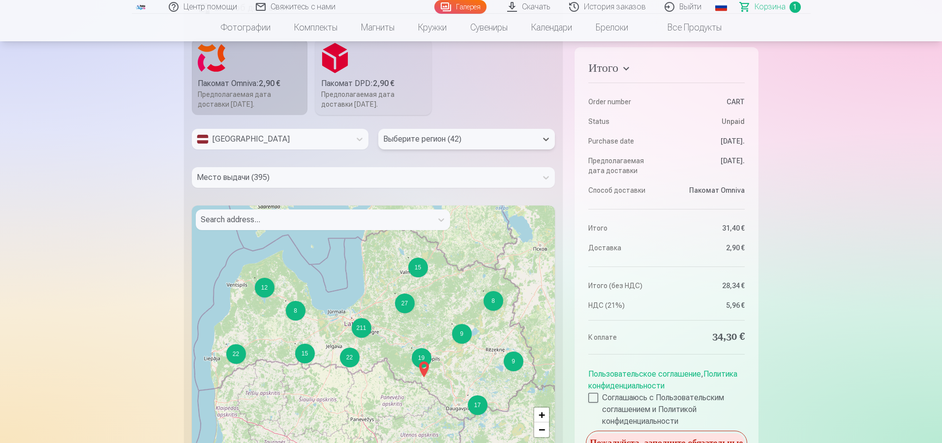
click at [497, 140] on div at bounding box center [457, 139] width 149 height 14
click at [361, 331] on div "211" at bounding box center [362, 328] width 20 height 20
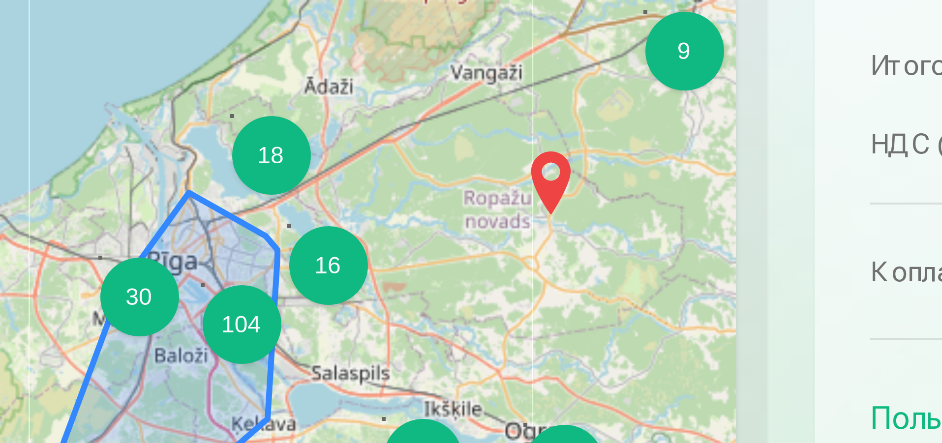
click at [433, 354] on div "104" at bounding box center [432, 351] width 20 height 20
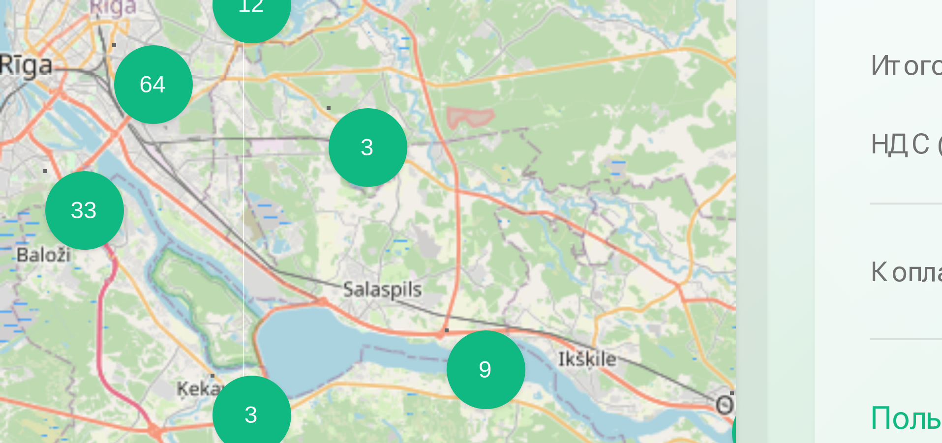
click at [417, 321] on div "4 4 5 2 6 15 4 6 3 11 6 3 12 2 7 29 8 3 64 3 33 2 9 2 2 2 2 + − Leaflet | © Ope…" at bounding box center [373, 329] width 363 height 246
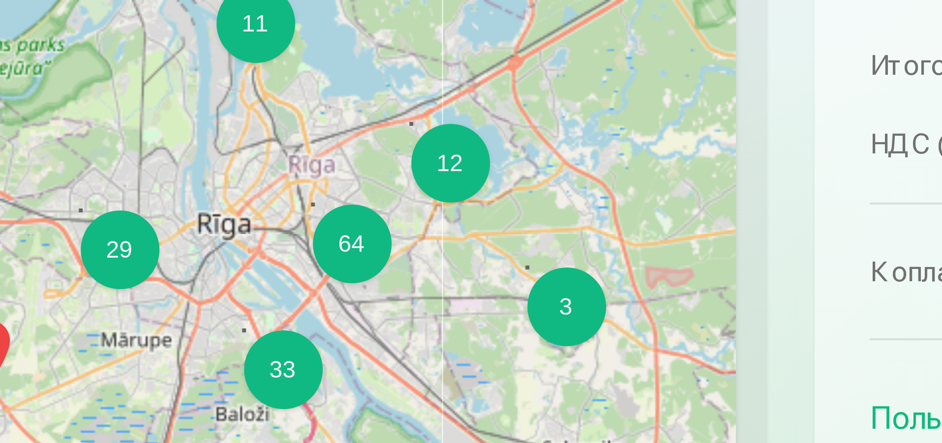
drag, startPoint x: 436, startPoint y: 332, endPoint x: 486, endPoint y: 372, distance: 63.7
click at [486, 372] on div "4 4 5 2 6 15 4 6 3 11 6 3 12 2 7 29 8 3 64 3 33 2 9 2 2 2 2 + − Leaflet | © Ope…" at bounding box center [373, 329] width 363 height 246
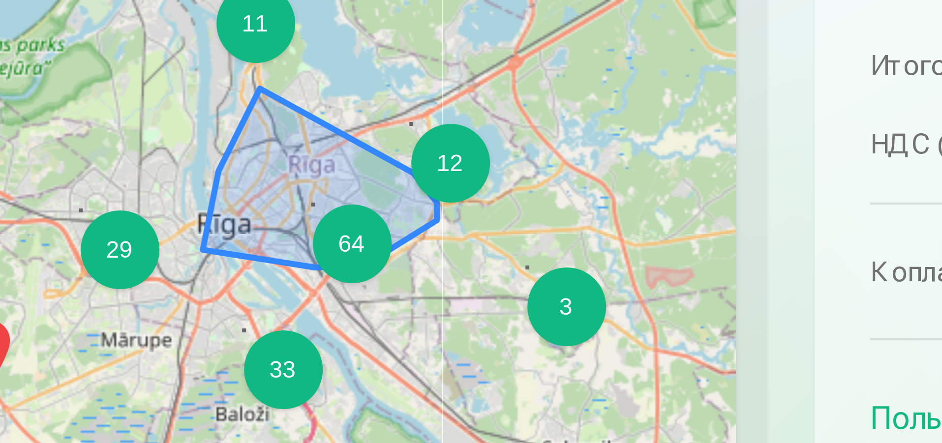
click at [462, 334] on div "64" at bounding box center [459, 331] width 20 height 20
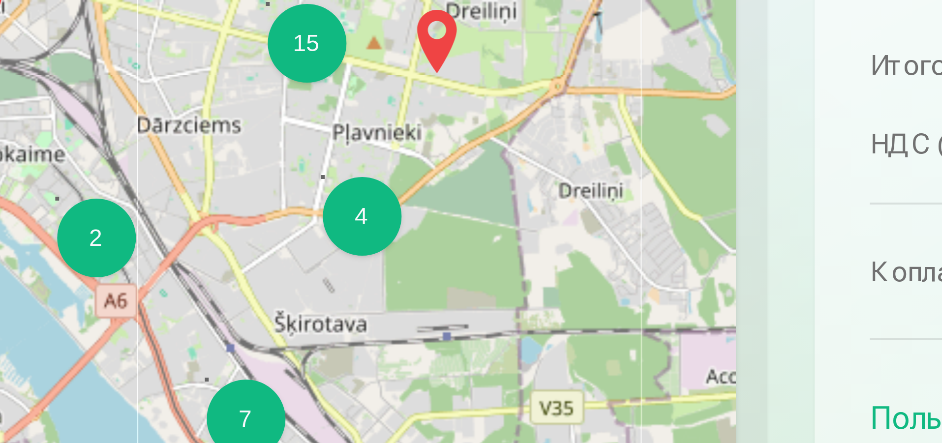
drag, startPoint x: 443, startPoint y: 349, endPoint x: 478, endPoint y: 252, distance: 102.5
click at [478, 252] on div "4 3 3 2 3 3 3 2 5 7 10 2 2 3 3 14 12 2 4 15 4 7 2 7 3 7 4 2 3 2 3 2 + − Leaflet…" at bounding box center [373, 329] width 363 height 246
click at [464, 327] on div "4" at bounding box center [462, 324] width 20 height 20
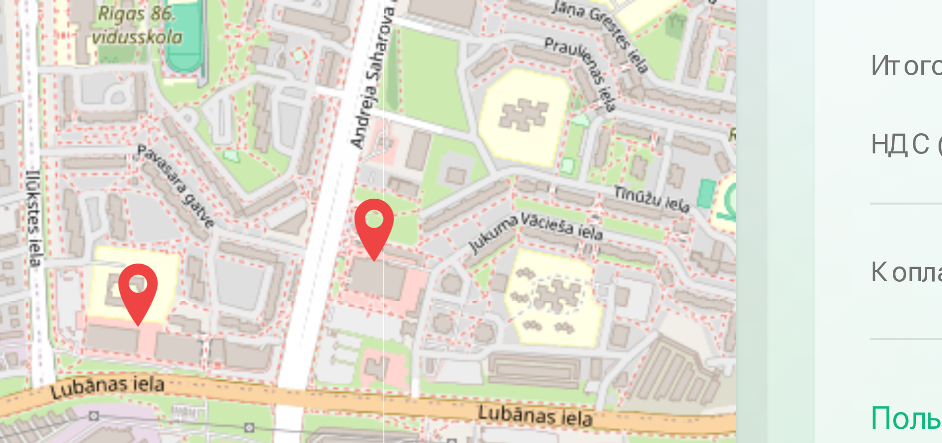
drag, startPoint x: 437, startPoint y: 342, endPoint x: 507, endPoint y: 300, distance: 82.1
click at [507, 300] on div "2 + − Leaflet | © OpenStreetMap contributors" at bounding box center [373, 329] width 363 height 246
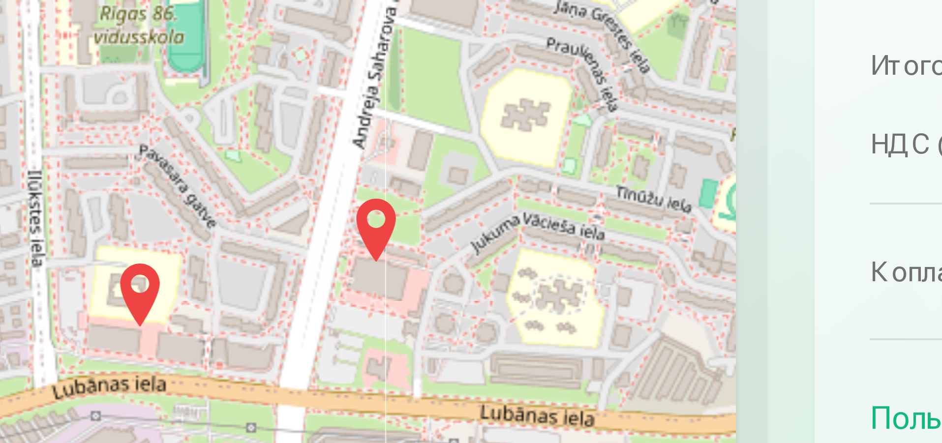
click at [464, 329] on img at bounding box center [465, 327] width 16 height 24
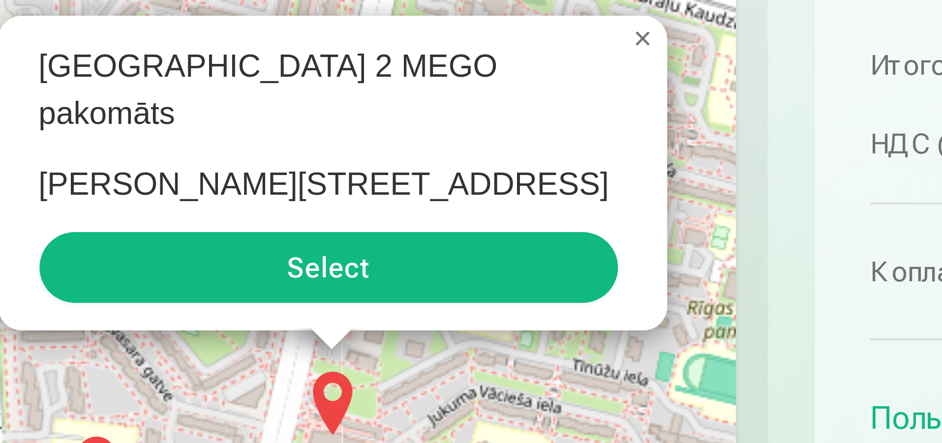
drag, startPoint x: 439, startPoint y: 331, endPoint x: 519, endPoint y: 381, distance: 94.6
click at [519, 381] on div "2 [GEOGRAPHIC_DATA] 2 MEGO pakomāts [PERSON_NAME][STREET_ADDRESS] Select × + − …" at bounding box center [373, 329] width 363 height 246
click at [489, 344] on button "Select" at bounding box center [453, 337] width 145 height 18
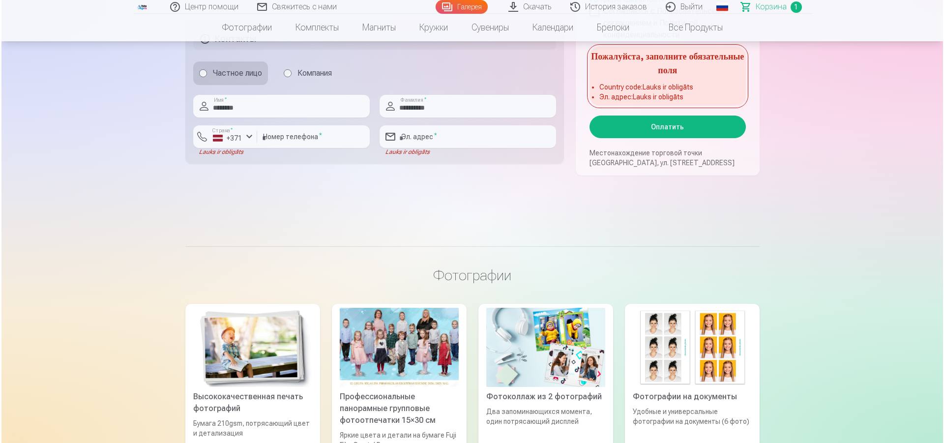
scroll to position [829, 0]
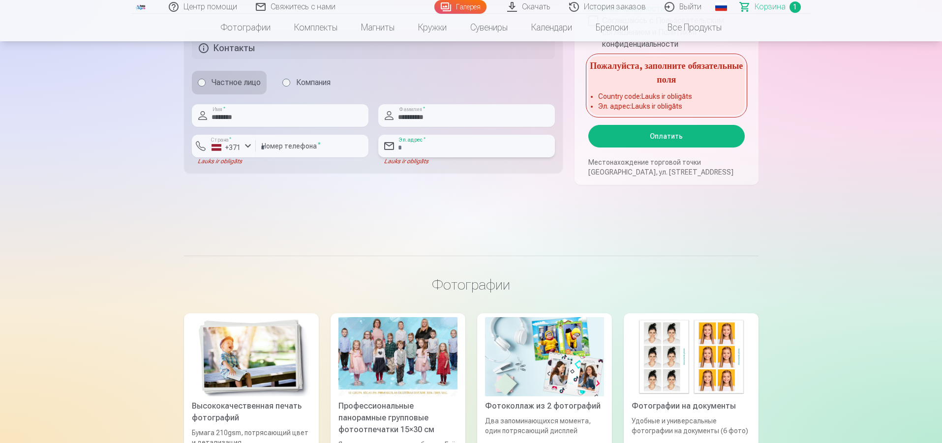
click at [467, 146] on input "email" at bounding box center [466, 146] width 177 height 23
type input "*"
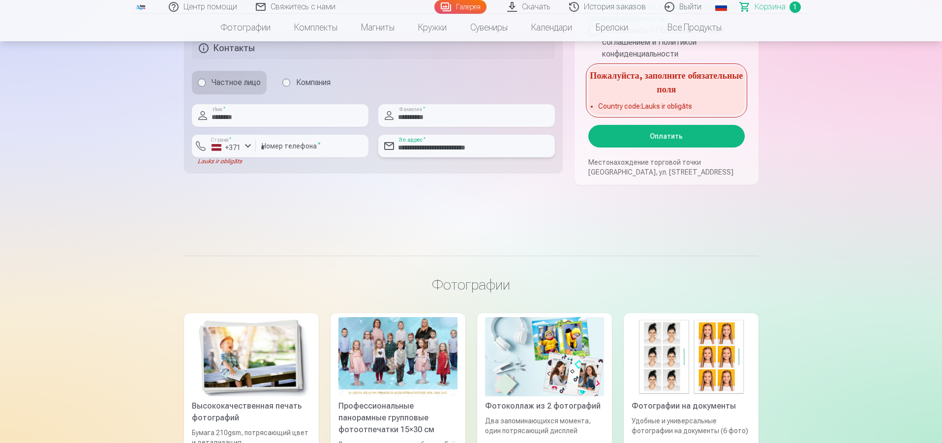
type input "**********"
click at [286, 120] on input "********" at bounding box center [280, 115] width 177 height 23
type input "*"
type input "*******"
click at [440, 116] on input "**********" at bounding box center [466, 115] width 177 height 23
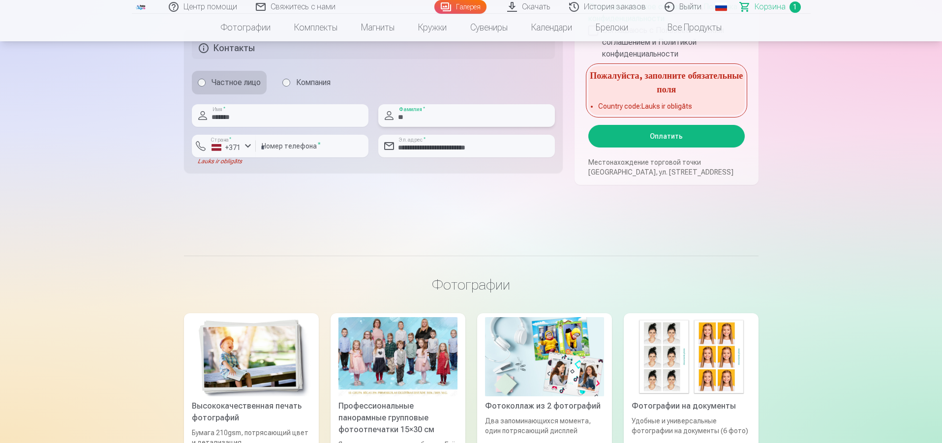
type input "*"
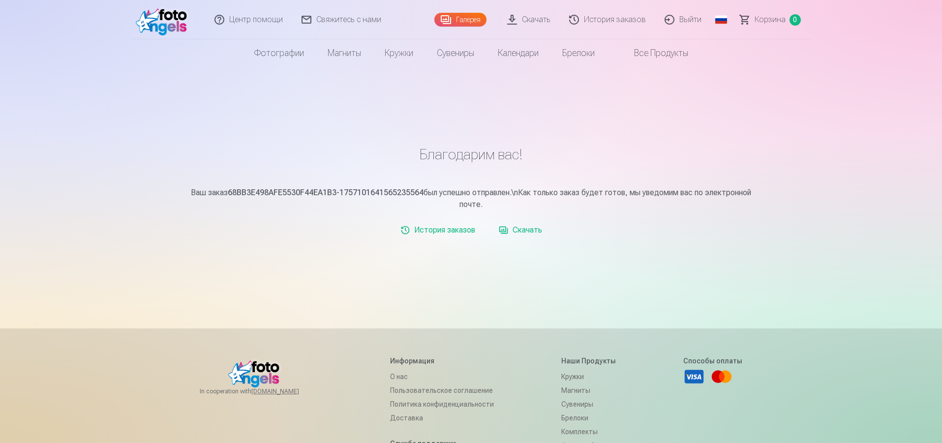
click at [531, 230] on link "Скачать" at bounding box center [520, 230] width 51 height 20
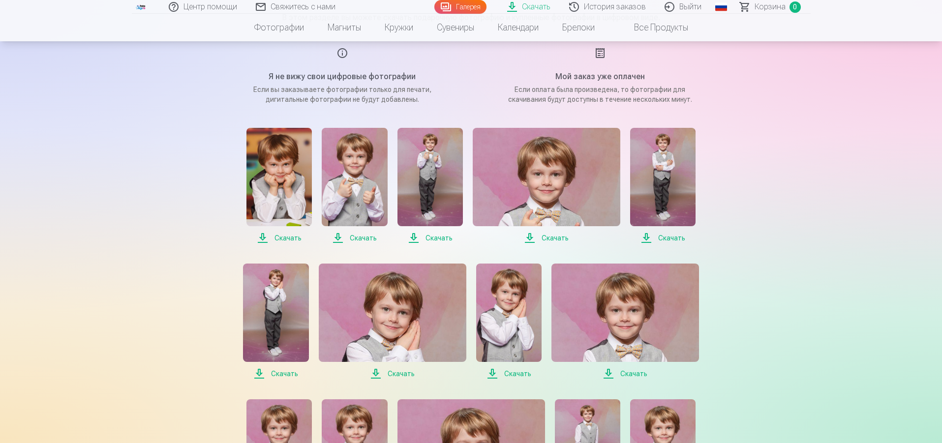
scroll to position [112, 0]
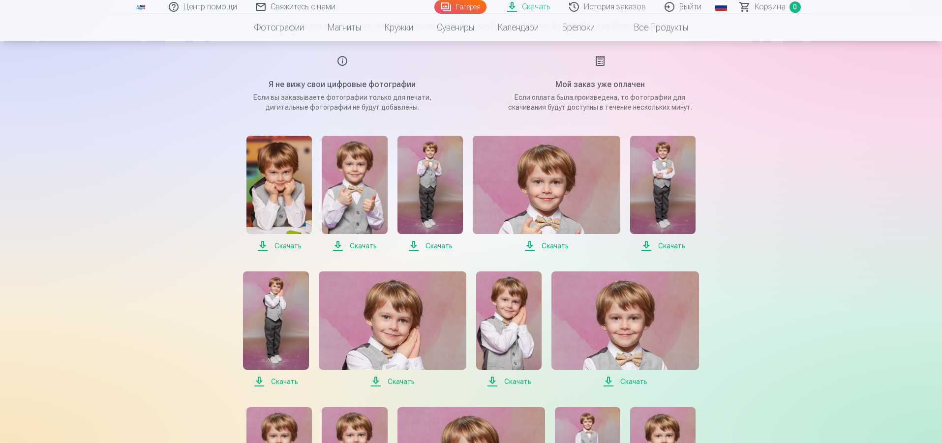
click at [265, 245] on span "Скачать" at bounding box center [278, 246] width 65 height 12
click at [343, 248] on span "Скачать" at bounding box center [354, 246] width 65 height 12
click at [413, 248] on span "Скачать" at bounding box center [429, 246] width 65 height 12
click at [532, 245] on span "Скачать" at bounding box center [547, 246] width 148 height 12
click at [646, 242] on span "Скачать" at bounding box center [662, 246] width 65 height 12
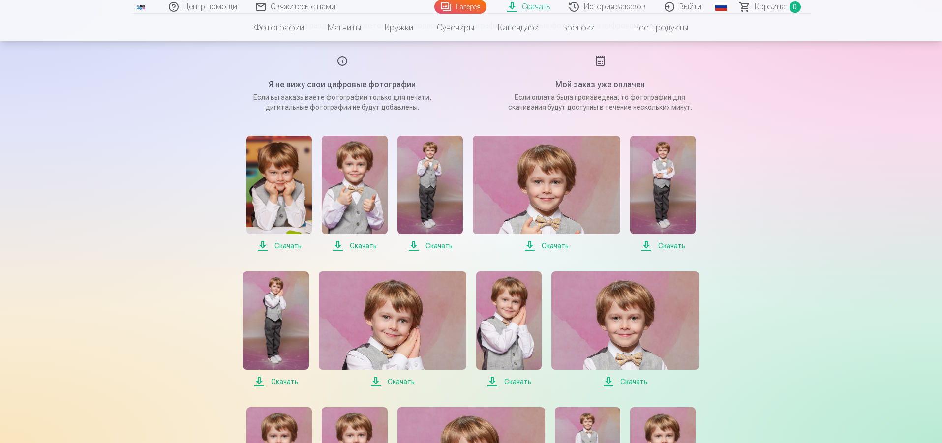
click at [260, 381] on span "Скачать" at bounding box center [275, 382] width 65 height 12
click at [377, 379] on span "Скачать" at bounding box center [393, 382] width 148 height 12
click at [494, 378] on span "Скачать" at bounding box center [508, 382] width 65 height 12
click at [613, 383] on span "Скачать" at bounding box center [625, 382] width 148 height 12
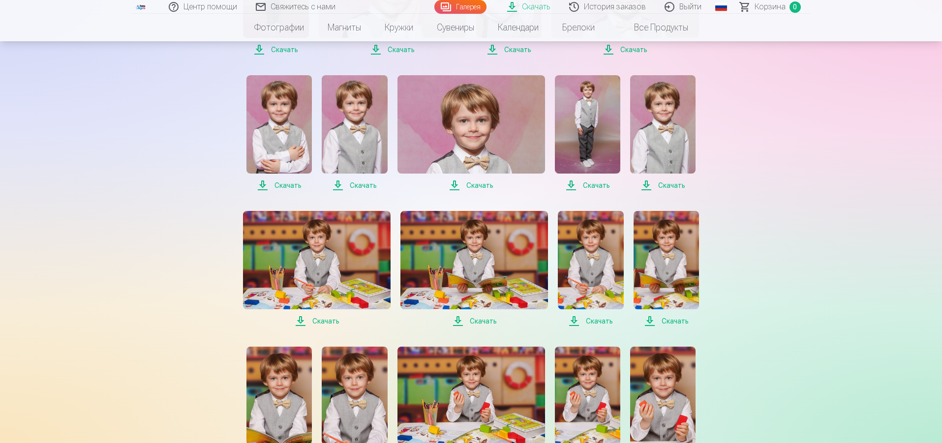
scroll to position [449, 0]
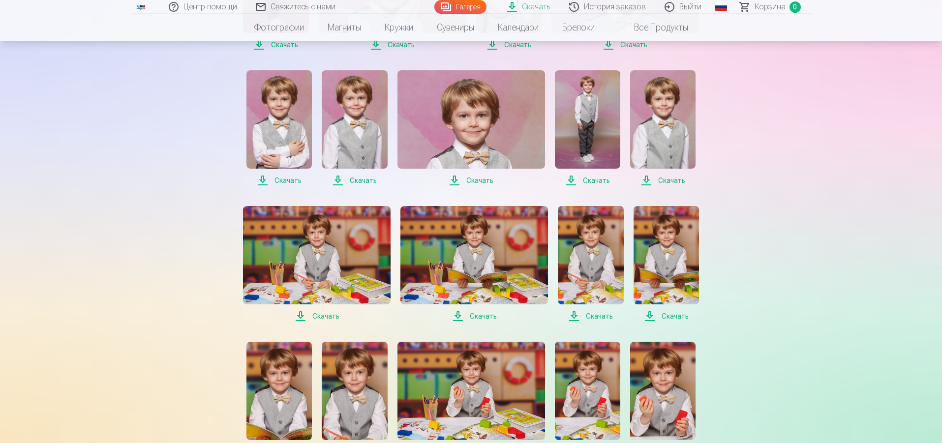
click at [293, 178] on span "Скачать" at bounding box center [278, 181] width 65 height 12
click at [348, 179] on span "Скачать" at bounding box center [354, 181] width 65 height 12
click at [467, 180] on span "Скачать" at bounding box center [471, 181] width 148 height 12
click at [585, 180] on span "Скачать" at bounding box center [587, 181] width 65 height 12
click at [660, 180] on span "Скачать" at bounding box center [662, 181] width 65 height 12
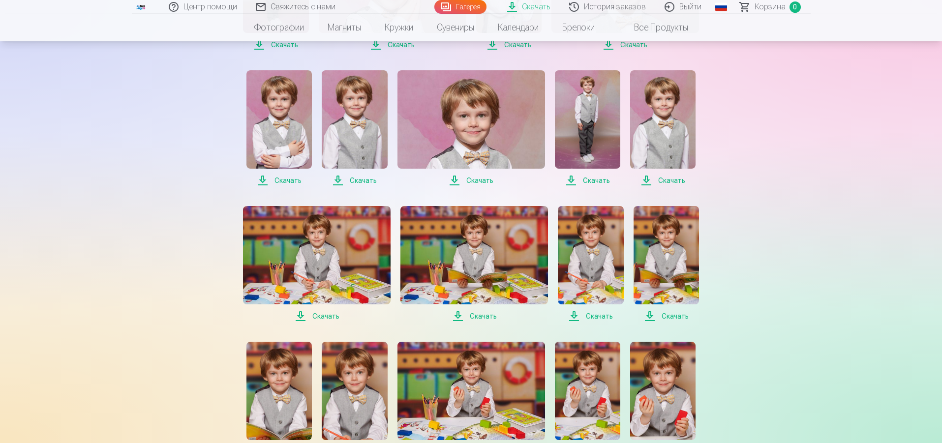
click at [329, 315] on span "Скачать" at bounding box center [317, 316] width 148 height 12
click at [464, 316] on span "Скачать" at bounding box center [474, 316] width 148 height 12
click at [574, 316] on span "Скачать" at bounding box center [590, 316] width 65 height 12
click at [648, 317] on span "Скачать" at bounding box center [665, 316] width 65 height 12
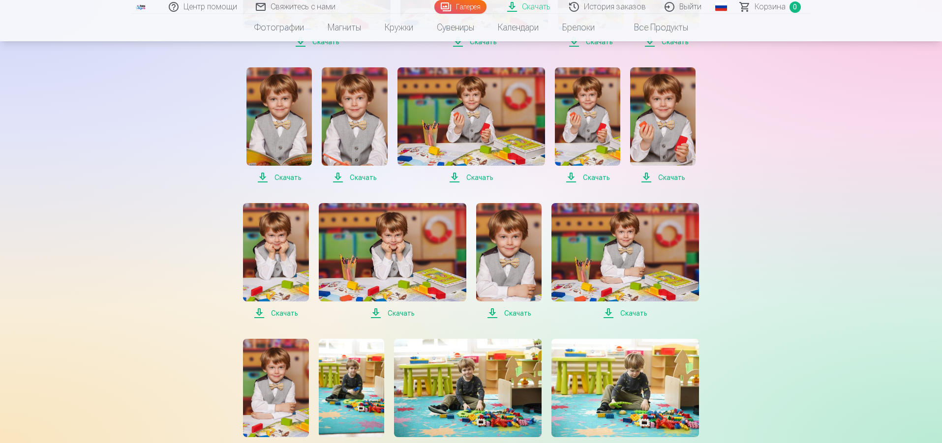
scroll to position [726, 0]
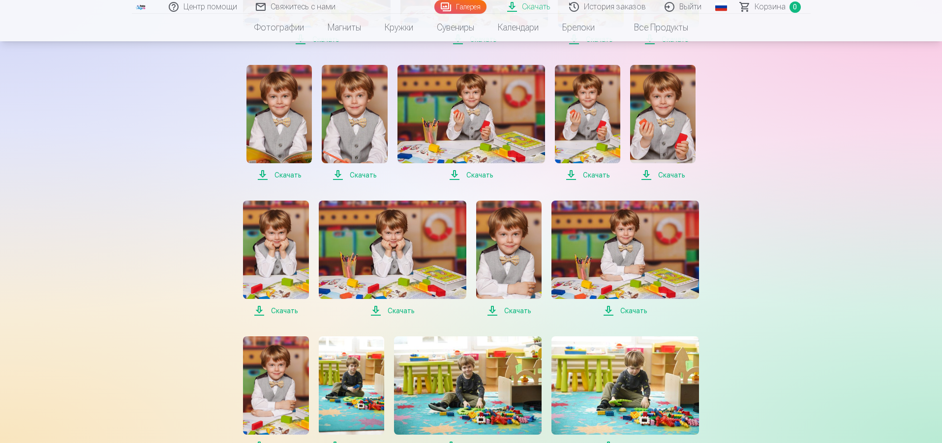
click at [283, 174] on span "Скачать" at bounding box center [278, 175] width 65 height 12
click at [346, 177] on span "Скачать" at bounding box center [354, 175] width 65 height 12
click at [453, 178] on span "Скачать" at bounding box center [471, 175] width 148 height 12
click at [572, 179] on span "Скачать" at bounding box center [587, 175] width 65 height 12
click at [644, 177] on span "Скачать" at bounding box center [662, 175] width 65 height 12
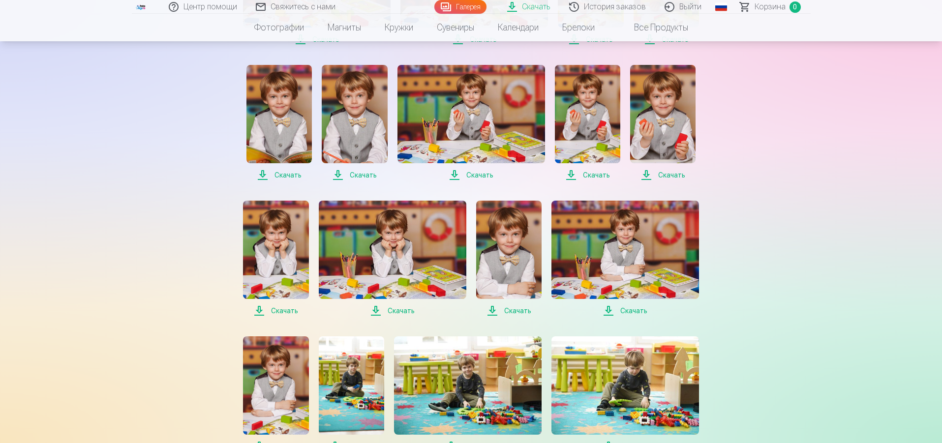
click at [261, 311] on span "Скачать" at bounding box center [275, 311] width 65 height 12
click at [374, 309] on span "Скачать" at bounding box center [393, 311] width 148 height 12
click at [492, 313] on span "Скачать" at bounding box center [508, 311] width 65 height 12
click at [512, 312] on span "Скачать" at bounding box center [508, 311] width 65 height 12
click at [614, 315] on span "Скачать" at bounding box center [625, 311] width 148 height 12
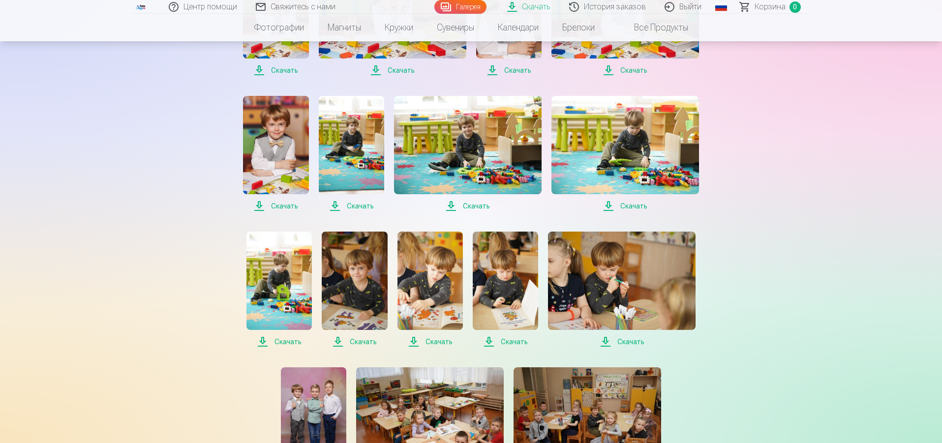
scroll to position [980, 0]
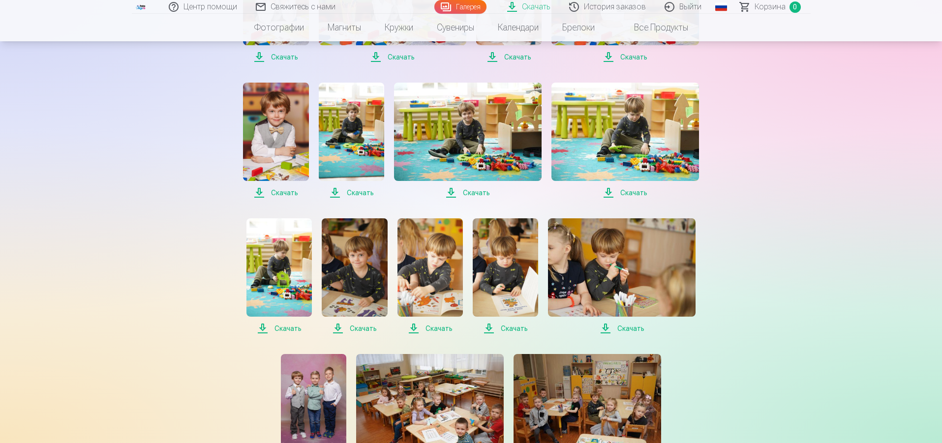
click at [283, 191] on span "Скачать" at bounding box center [275, 193] width 65 height 12
click at [336, 194] on span "Скачать" at bounding box center [351, 193] width 65 height 12
click at [451, 193] on span "Скачать" at bounding box center [468, 193] width 148 height 12
click at [610, 193] on span "Скачать" at bounding box center [625, 193] width 148 height 12
click at [453, 194] on span "Скачать" at bounding box center [468, 193] width 148 height 12
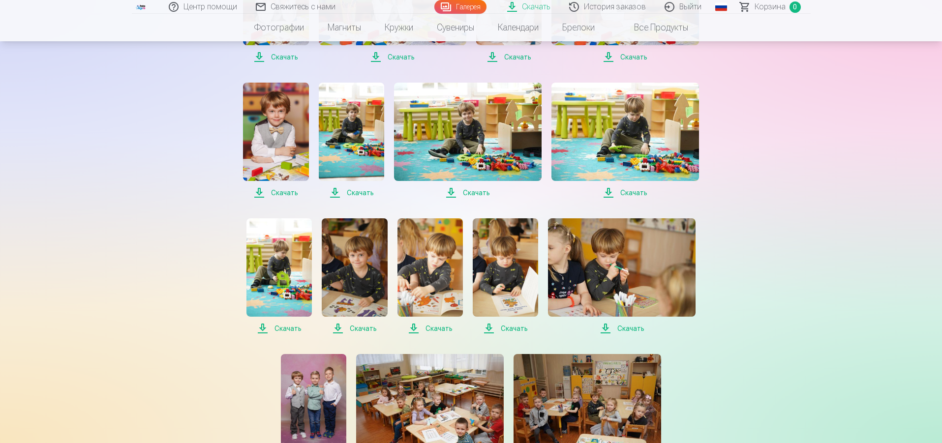
click at [338, 196] on span "Скачать" at bounding box center [351, 193] width 65 height 12
click at [263, 328] on span "Скачать" at bounding box center [278, 329] width 65 height 12
click at [337, 331] on span "Скачать" at bounding box center [354, 329] width 65 height 12
click at [413, 331] on span "Скачать" at bounding box center [429, 329] width 65 height 12
click at [489, 329] on span "Скачать" at bounding box center [505, 329] width 65 height 12
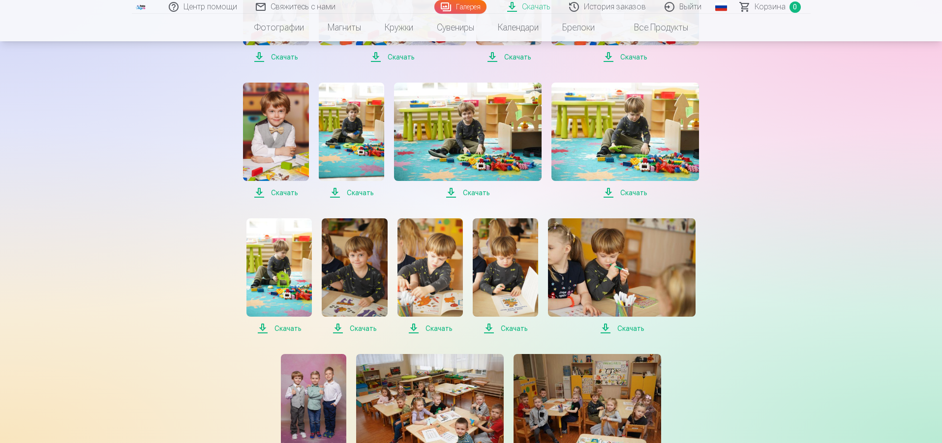
click at [609, 327] on span "Скачать" at bounding box center [622, 329] width 148 height 12
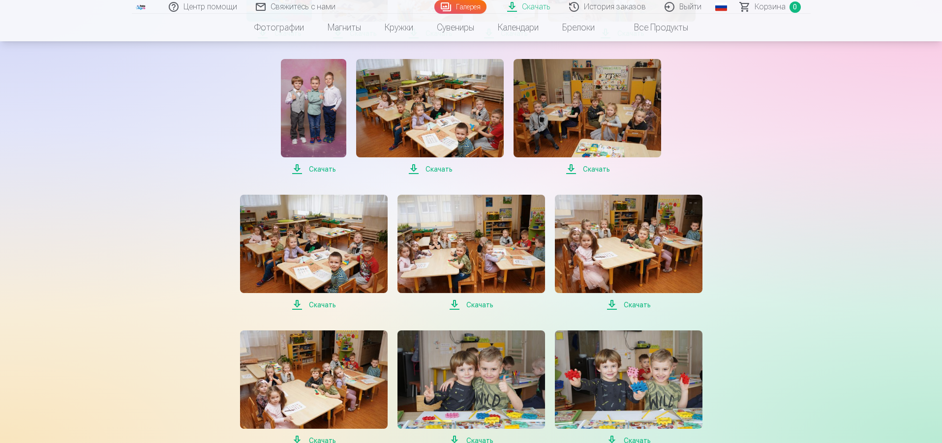
scroll to position [1277, 0]
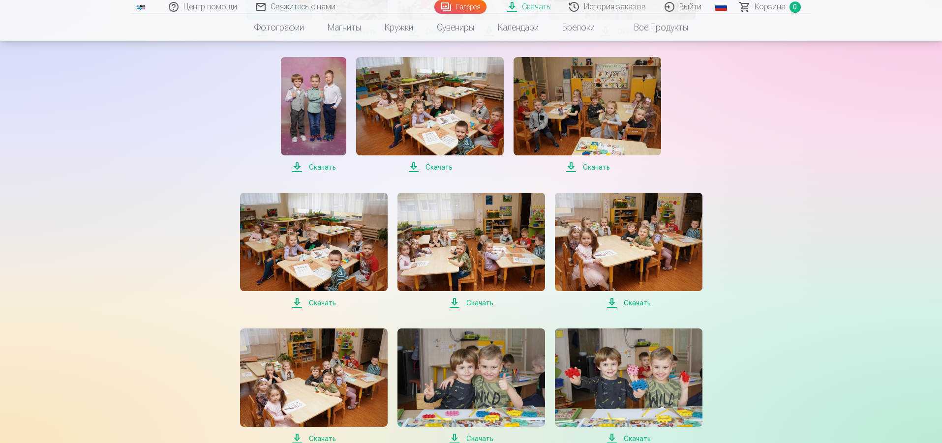
click at [300, 166] on span "Скачать" at bounding box center [313, 167] width 65 height 12
click at [413, 169] on span "Скачать" at bounding box center [430, 167] width 148 height 12
click at [576, 167] on span "Скачать" at bounding box center [587, 167] width 148 height 12
click at [300, 302] on span "Скачать" at bounding box center [314, 303] width 148 height 12
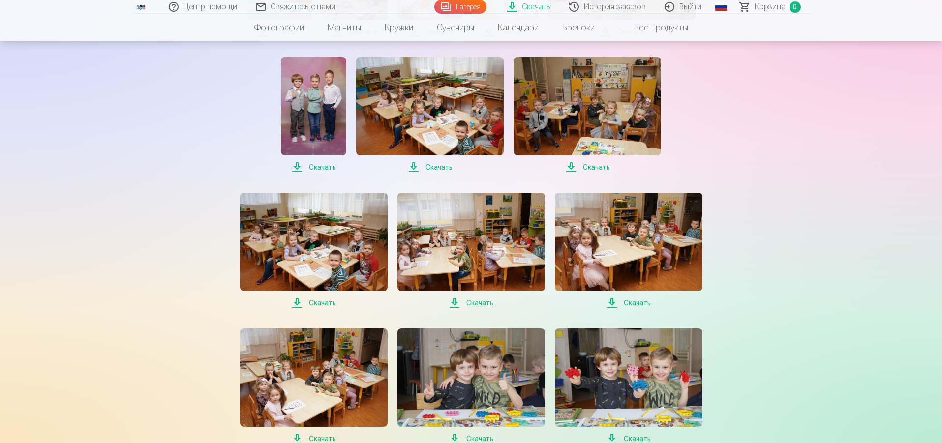
click at [458, 304] on span "Скачать" at bounding box center [471, 303] width 148 height 12
click at [613, 306] on span "Скачать" at bounding box center [629, 303] width 148 height 12
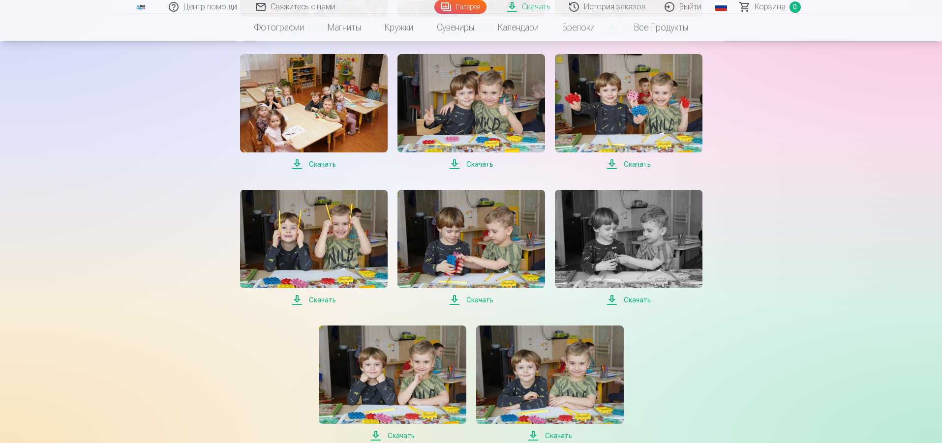
scroll to position [1554, 0]
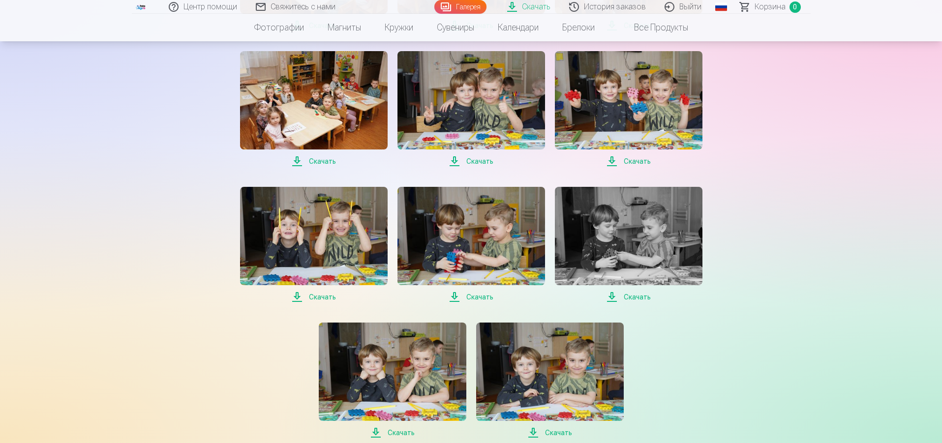
click at [312, 161] on span "Скачать" at bounding box center [314, 161] width 148 height 12
click at [452, 163] on span "Скачать" at bounding box center [471, 161] width 148 height 12
click at [613, 165] on span "Скачать" at bounding box center [629, 161] width 148 height 12
click at [301, 299] on span "Скачать" at bounding box center [314, 297] width 148 height 12
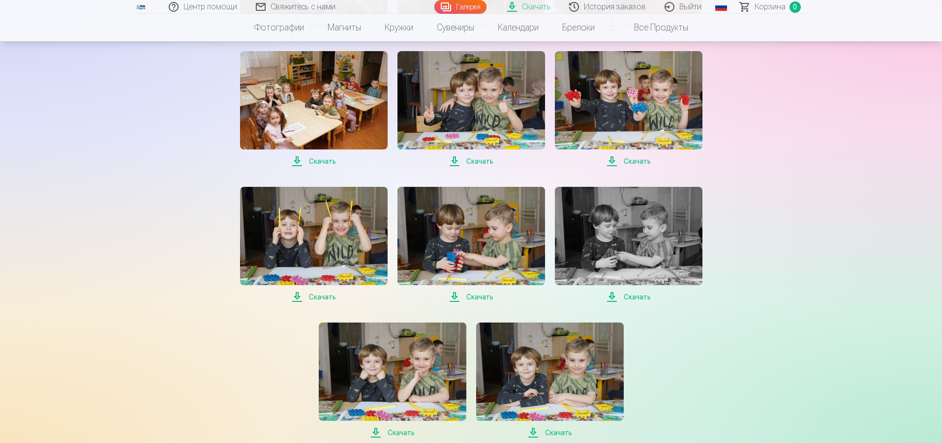
click at [457, 296] on span "Скачать" at bounding box center [471, 297] width 148 height 12
click at [612, 301] on span "Скачать" at bounding box center [629, 297] width 148 height 12
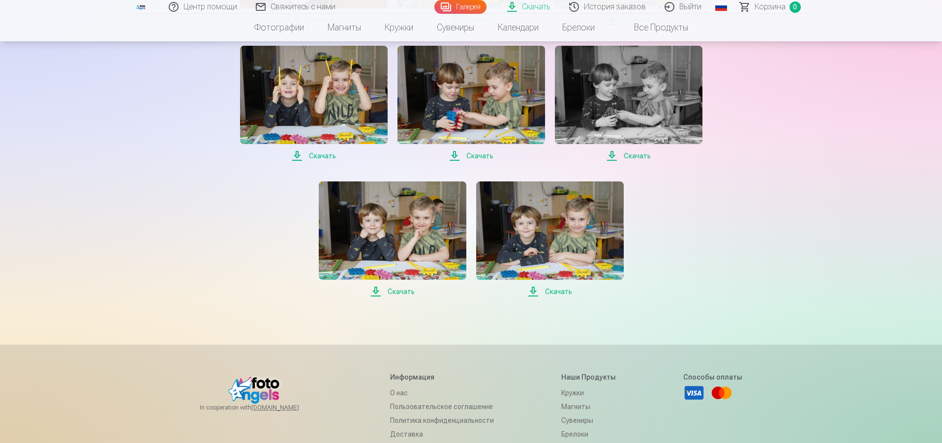
scroll to position [1700, 0]
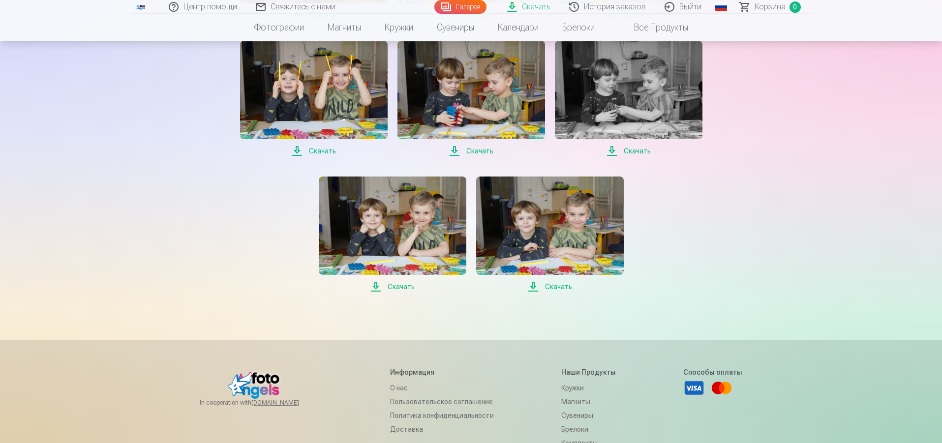
click at [380, 288] on span "Скачать" at bounding box center [393, 287] width 148 height 12
click at [536, 288] on span "Скачать" at bounding box center [550, 287] width 148 height 12
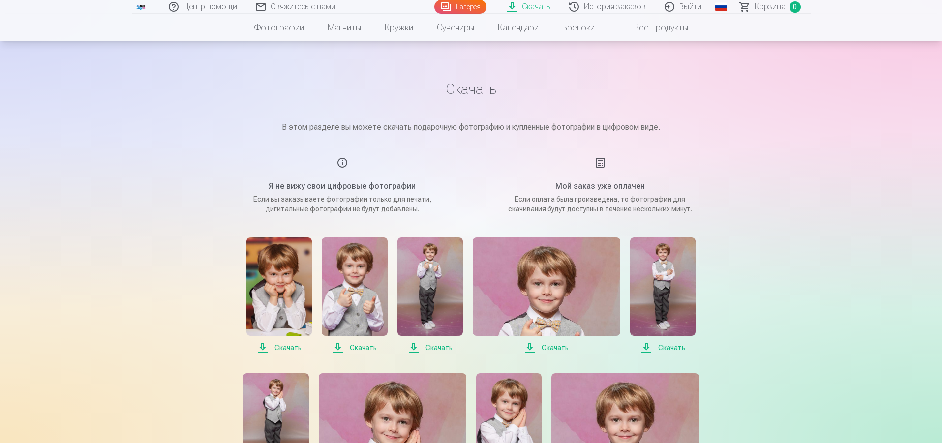
scroll to position [0, 0]
